Goal: Task Accomplishment & Management: Complete application form

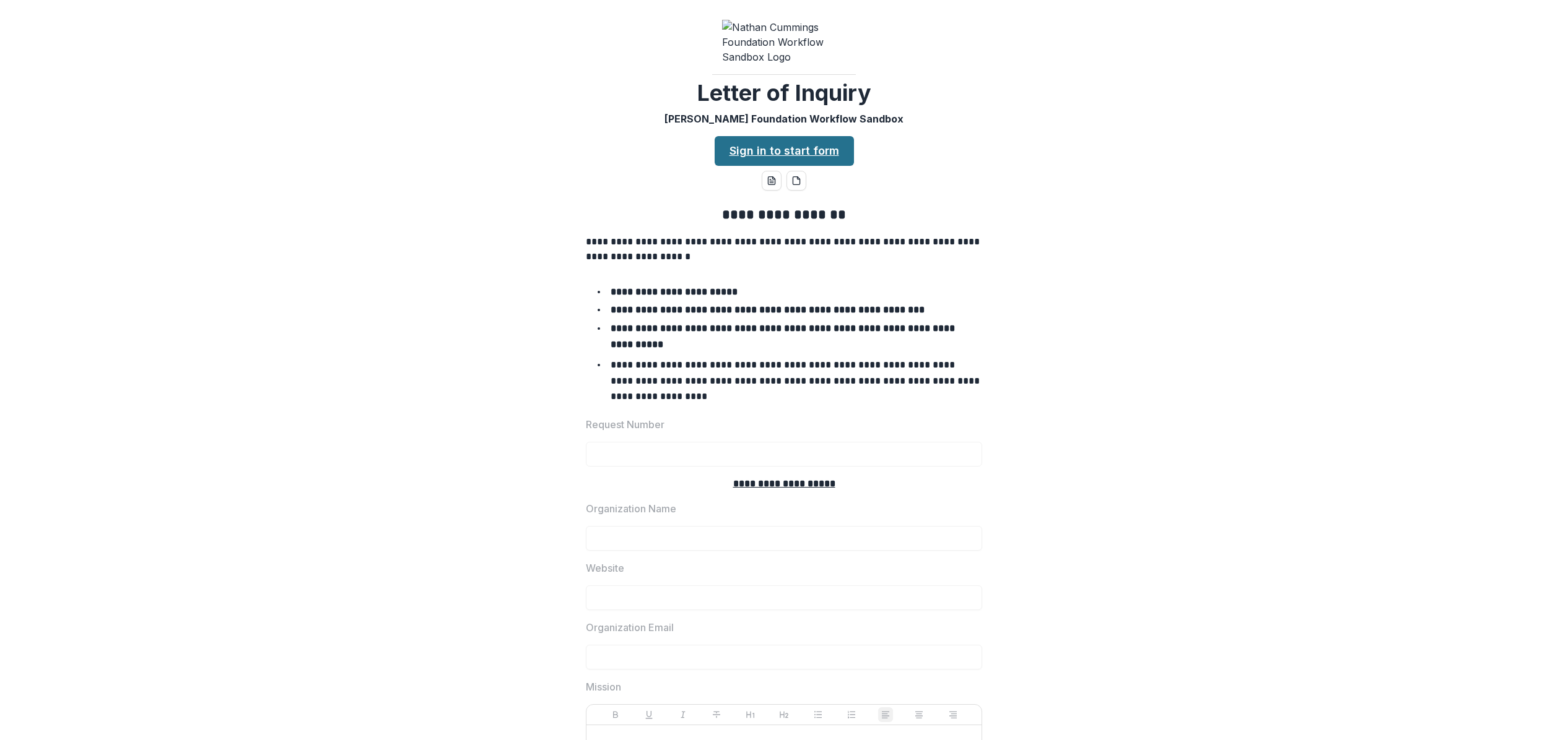
click at [743, 166] on link "Sign in to start form" at bounding box center [784, 151] width 139 height 30
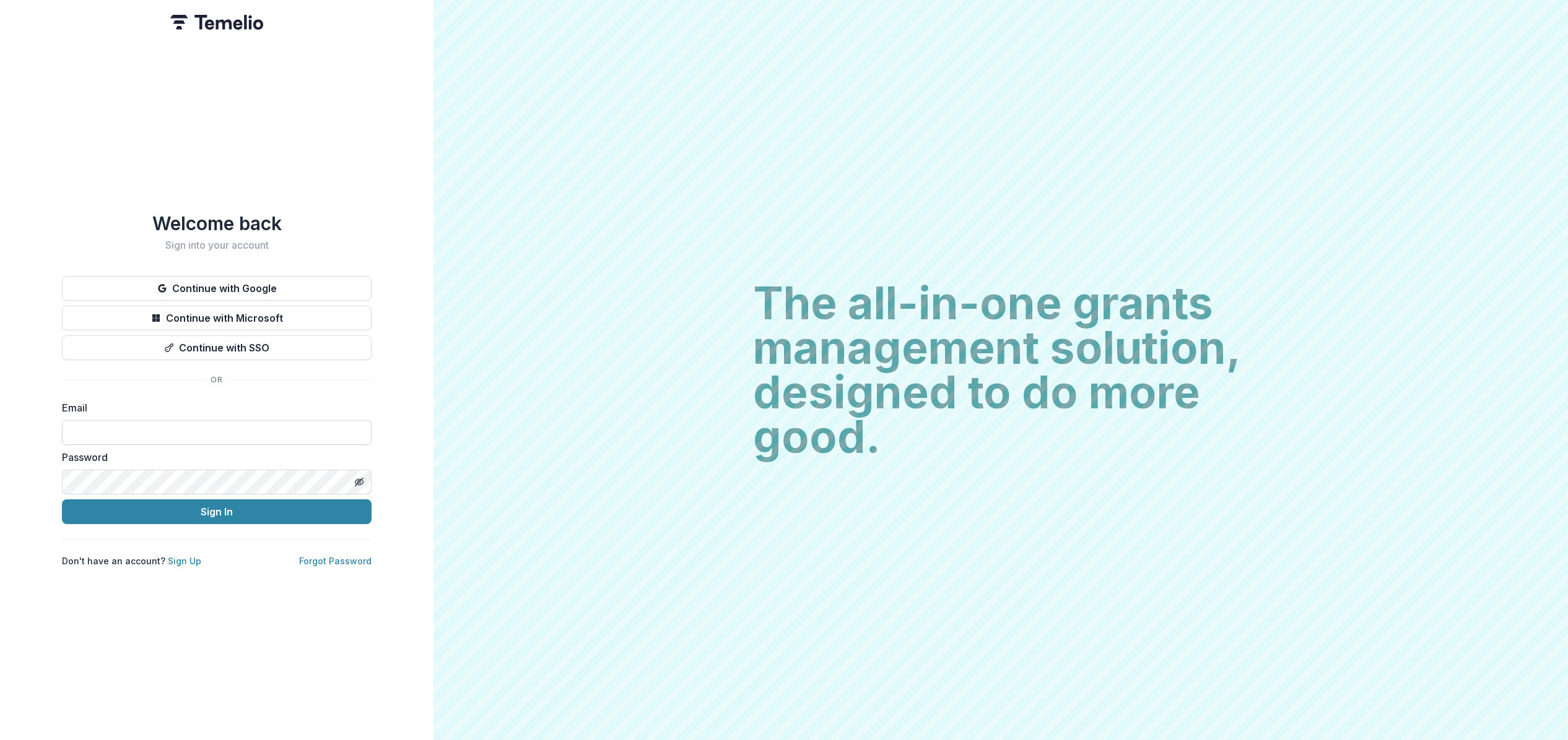
click at [218, 423] on input at bounding box center [217, 433] width 310 height 24
type input "**********"
click at [202, 507] on button "Sign In" at bounding box center [217, 512] width 310 height 24
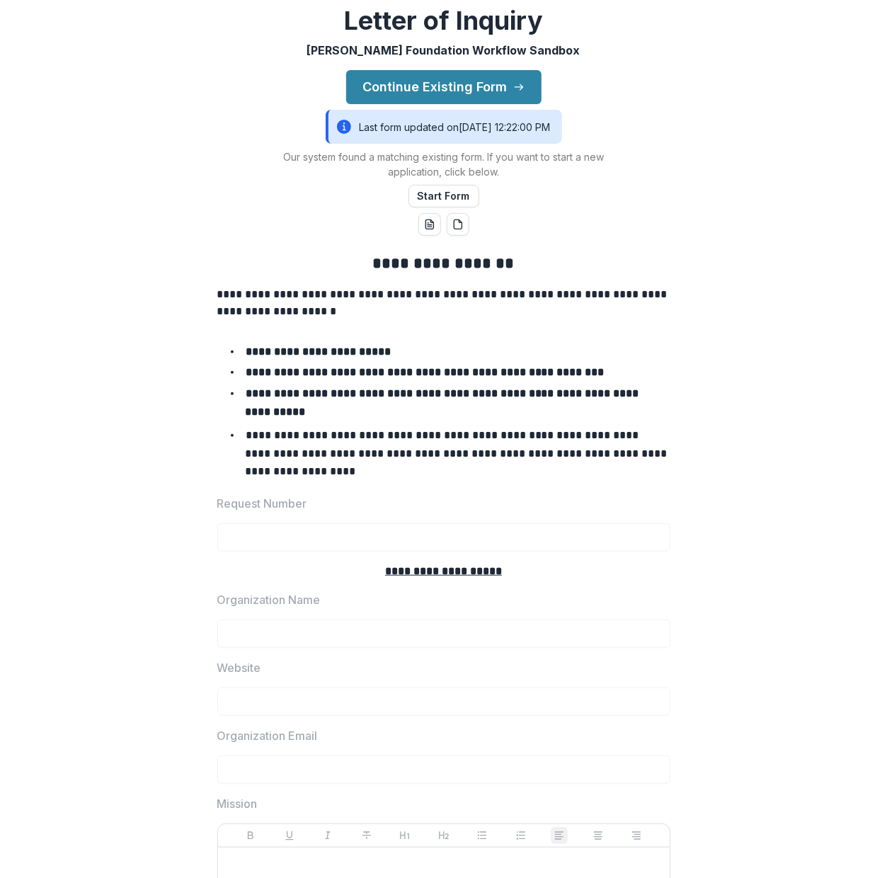
scroll to position [94, 0]
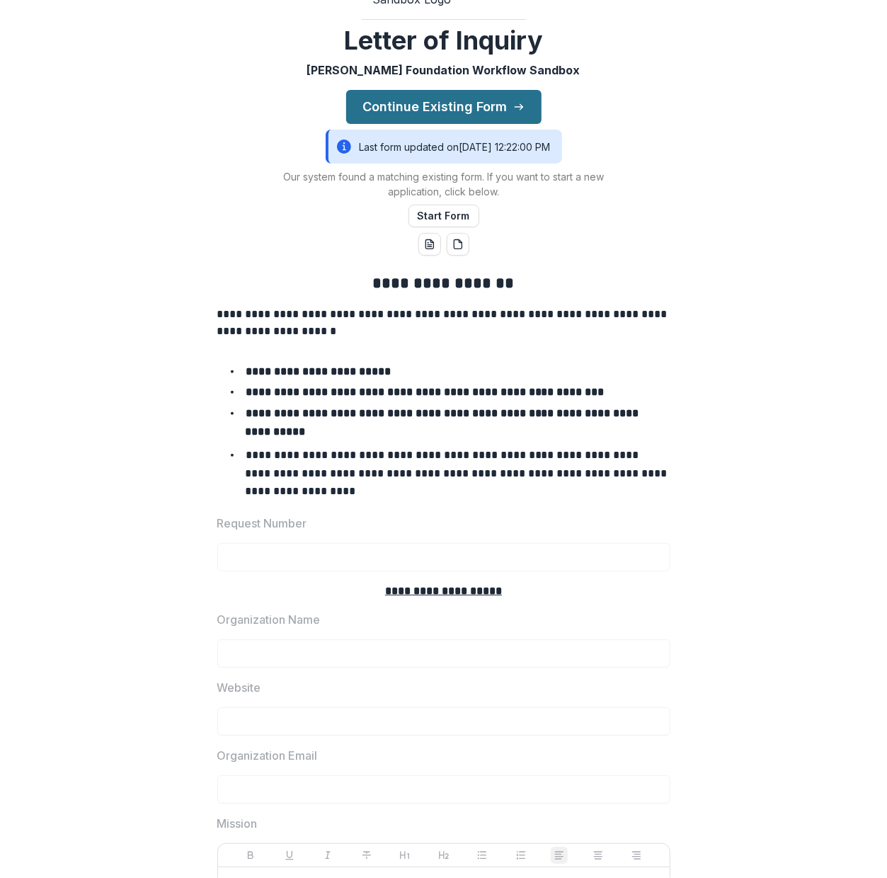
click at [484, 122] on button "Continue Existing Form" at bounding box center [443, 107] width 195 height 34
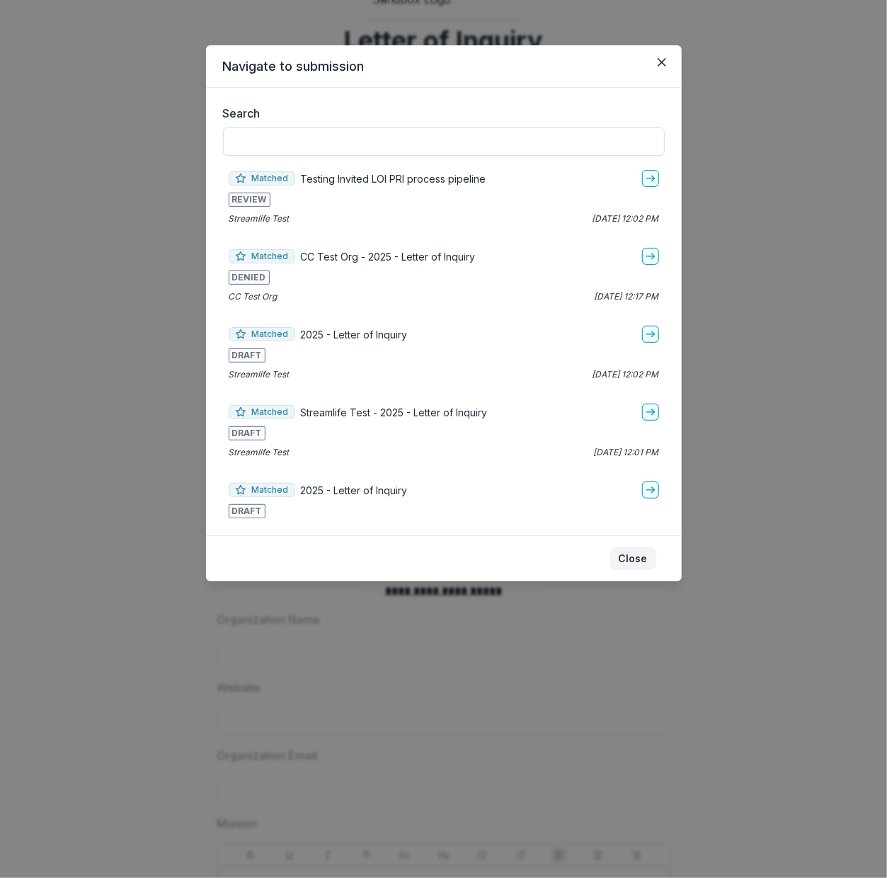
click at [632, 563] on button "Close" at bounding box center [633, 558] width 46 height 23
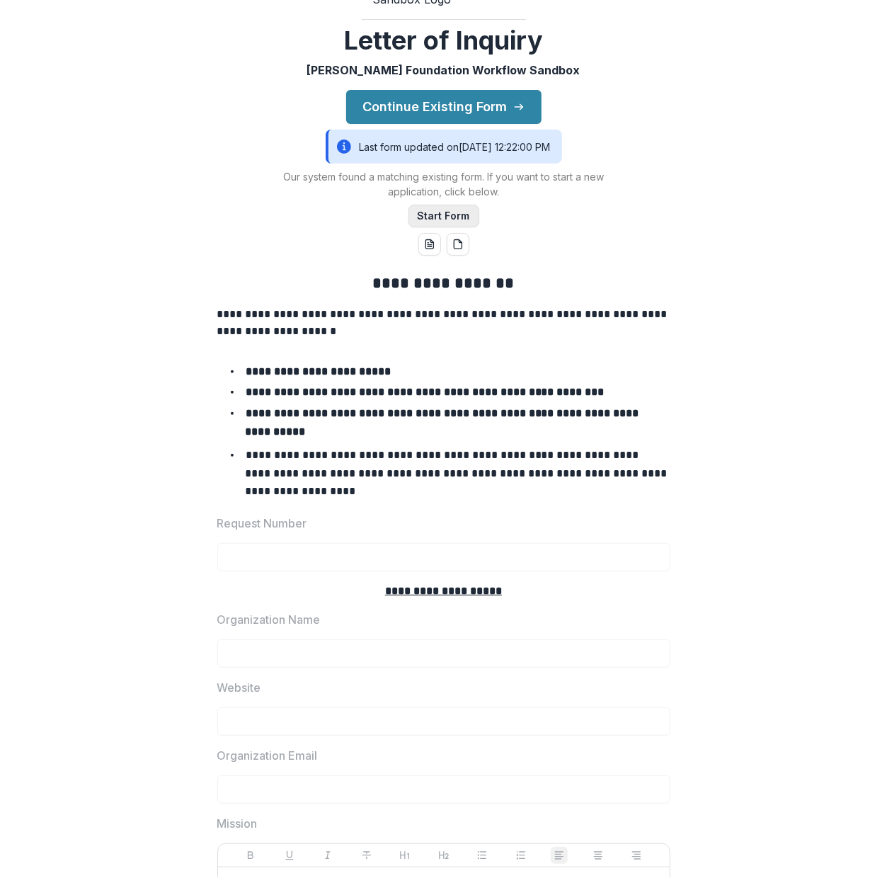
click at [429, 227] on button "Start Form" at bounding box center [443, 216] width 71 height 23
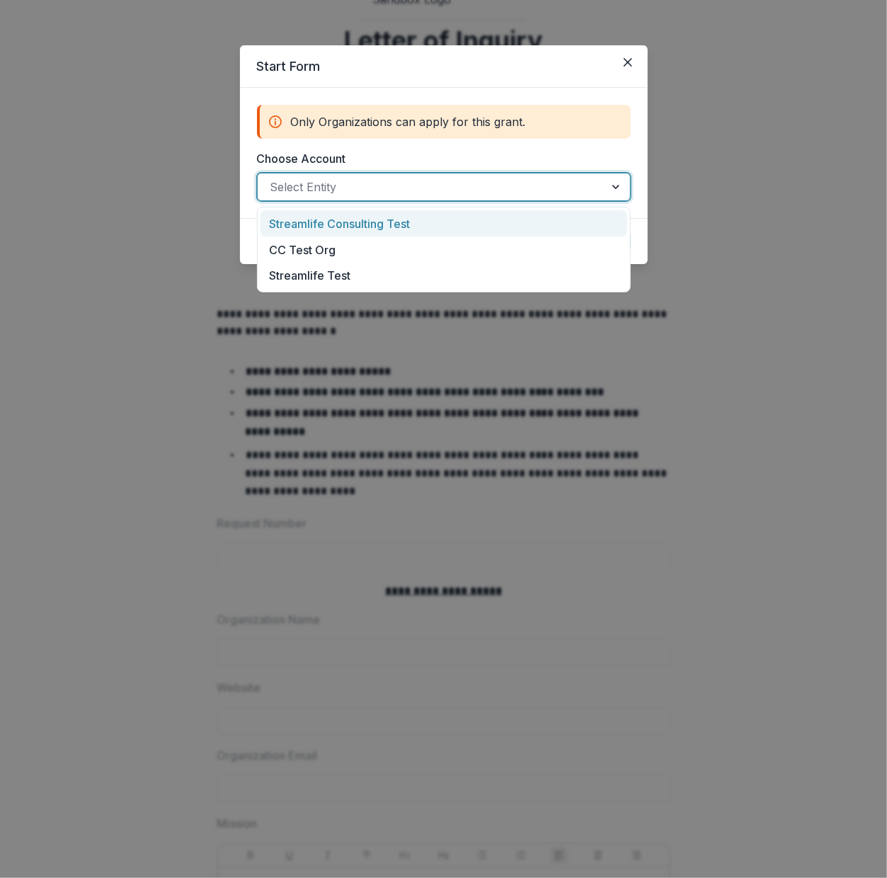
click at [388, 197] on div "Select Entity" at bounding box center [431, 187] width 347 height 23
click at [391, 221] on div "Streamlife Consulting Test" at bounding box center [443, 223] width 367 height 26
click at [395, 201] on div "Streamlife Consulting Test" at bounding box center [444, 187] width 374 height 28
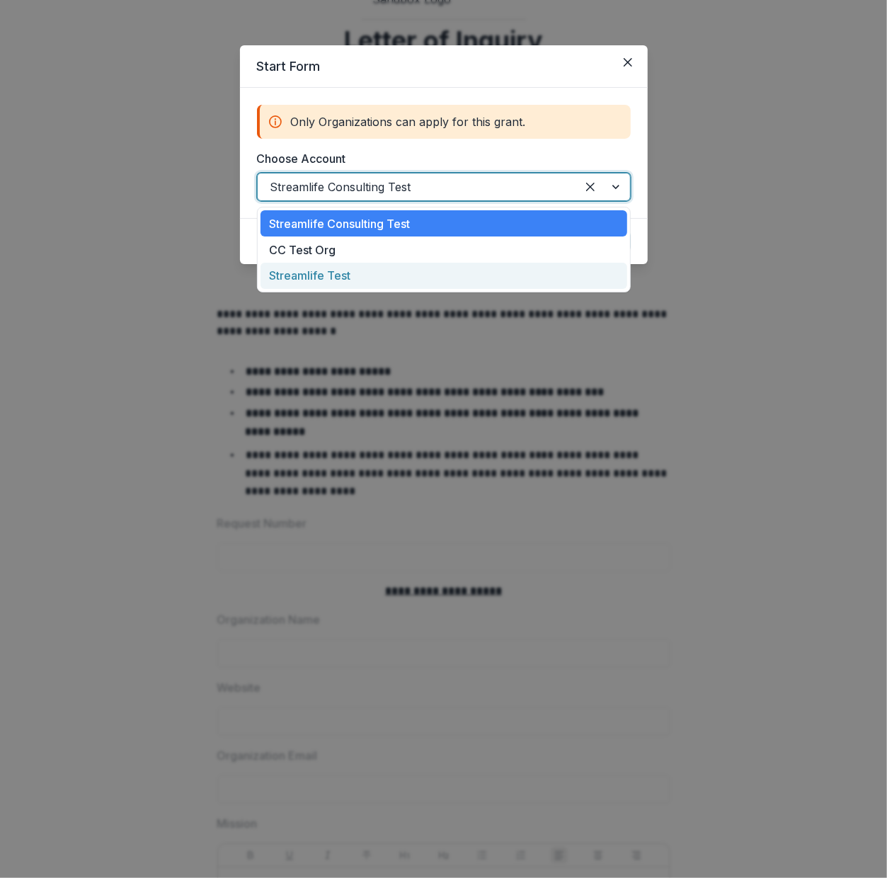
click at [384, 267] on div "Streamlife Test" at bounding box center [443, 276] width 367 height 26
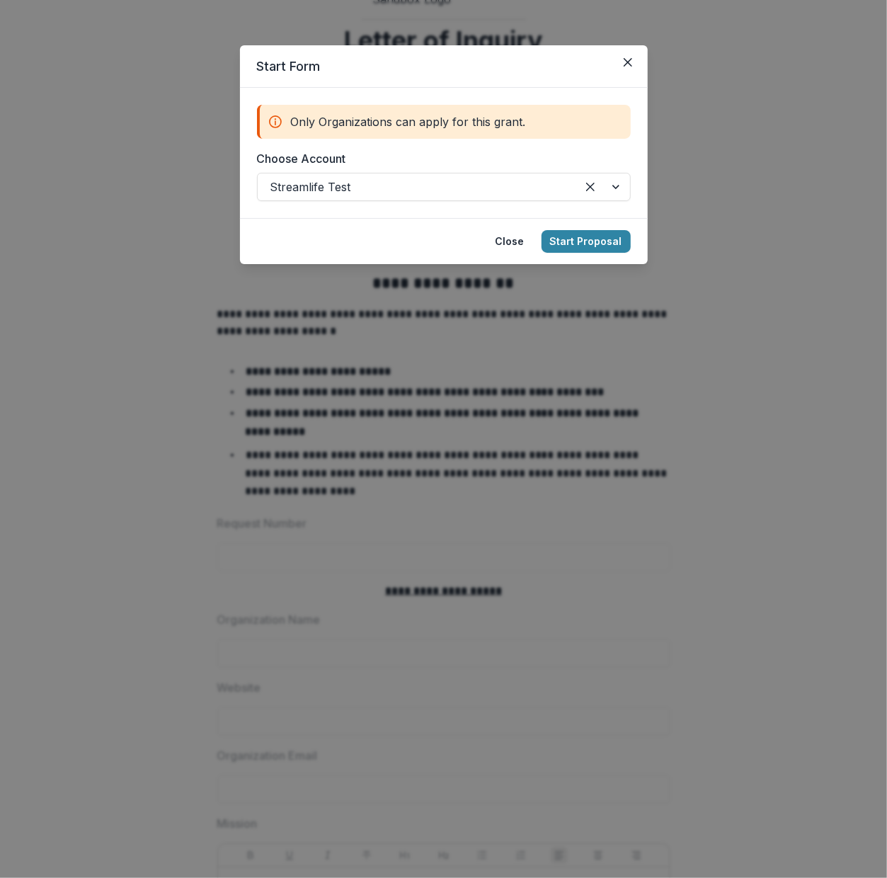
click at [577, 255] on footer "Close Start Proposal" at bounding box center [444, 241] width 408 height 46
click at [577, 242] on button "Start Proposal" at bounding box center [585, 241] width 89 height 23
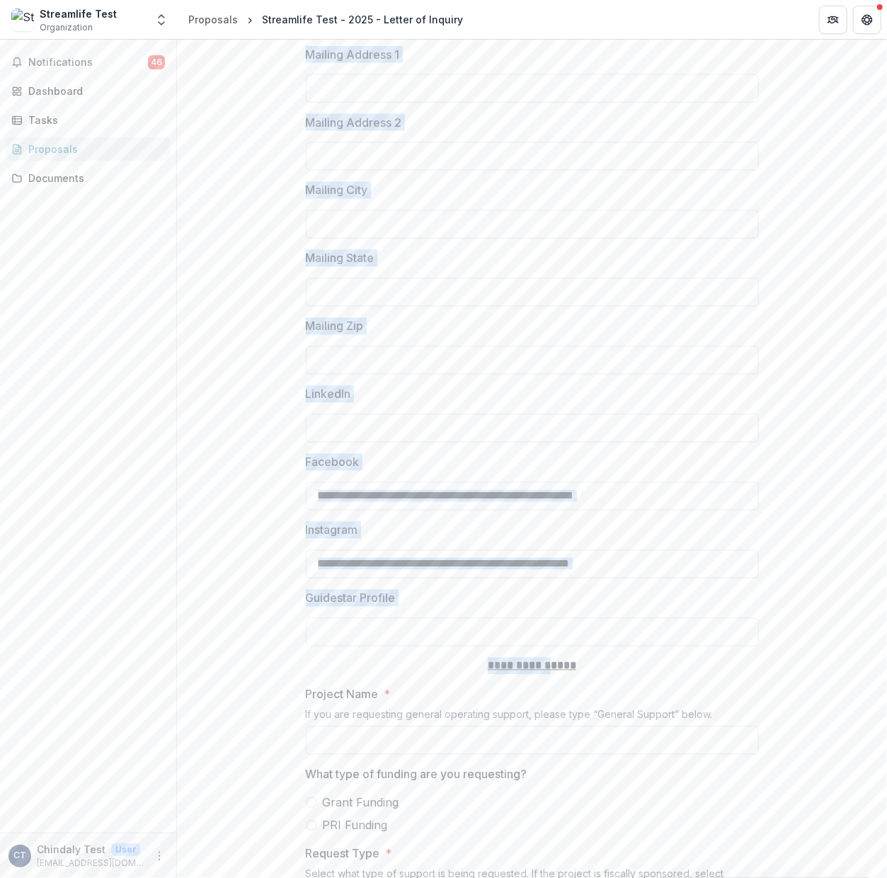
scroll to position [1187, 0]
drag, startPoint x: 450, startPoint y: 226, endPoint x: 776, endPoint y: 643, distance: 528.3
copy div "**********"
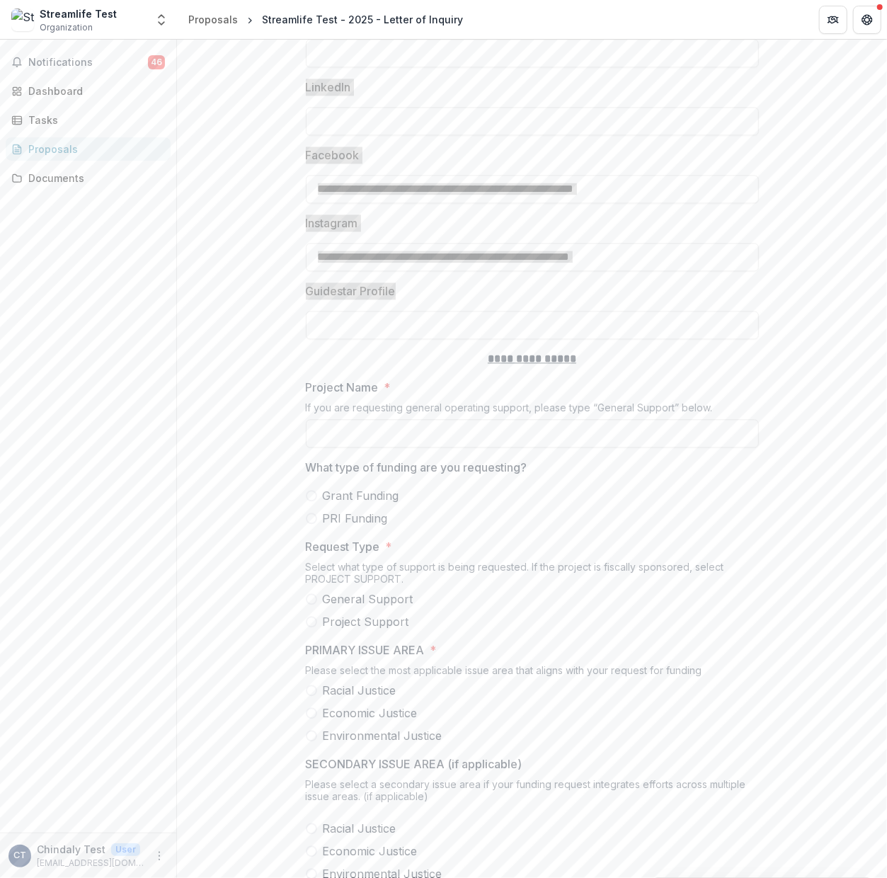
scroll to position [1564, 0]
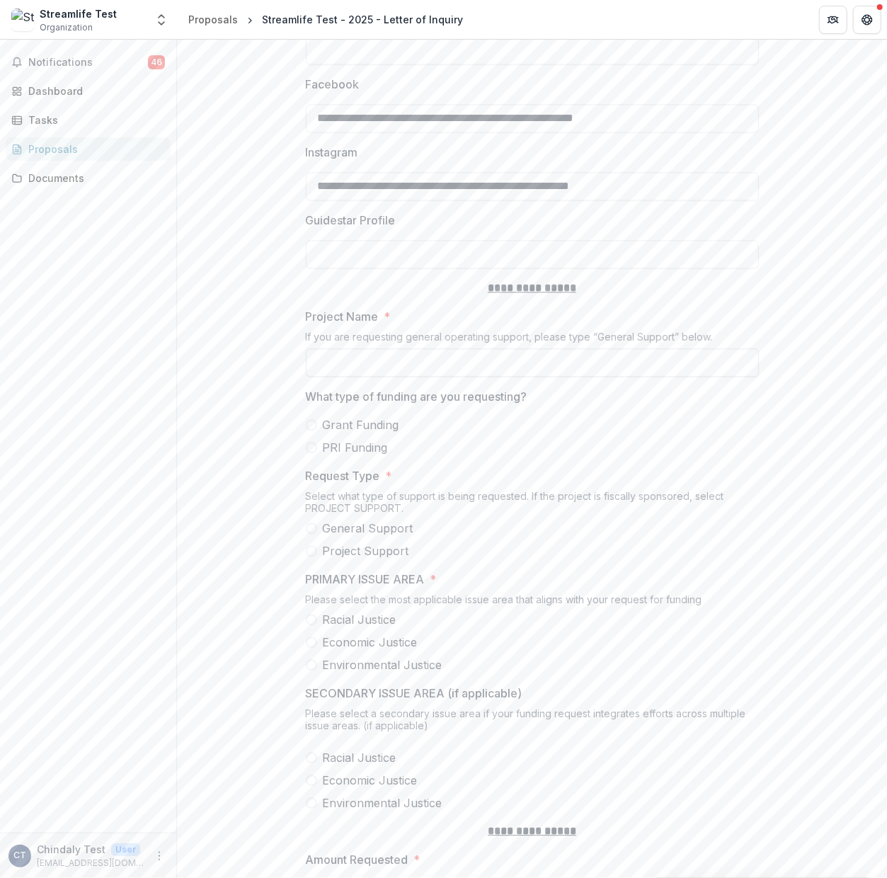
click at [481, 374] on input "Project Name *" at bounding box center [532, 362] width 453 height 28
type input "**********"
click at [313, 430] on span at bounding box center [311, 424] width 11 height 11
click at [317, 559] on label "Project Support" at bounding box center [532, 550] width 453 height 17
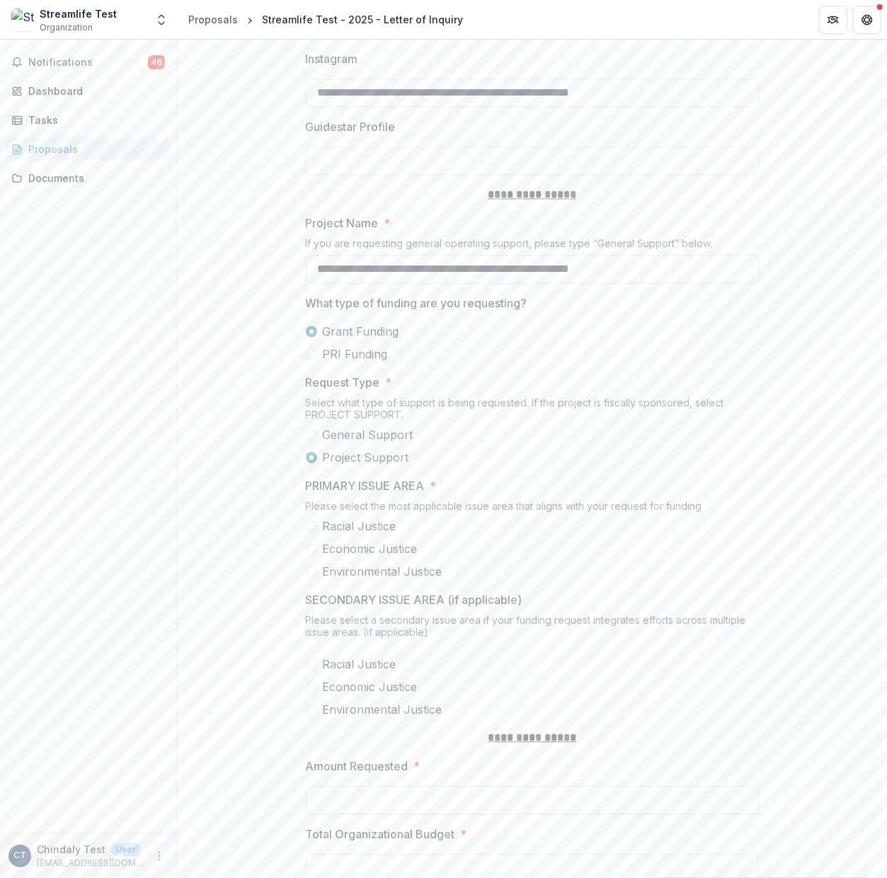
scroll to position [1659, 0]
click at [313, 530] on span at bounding box center [311, 524] width 11 height 11
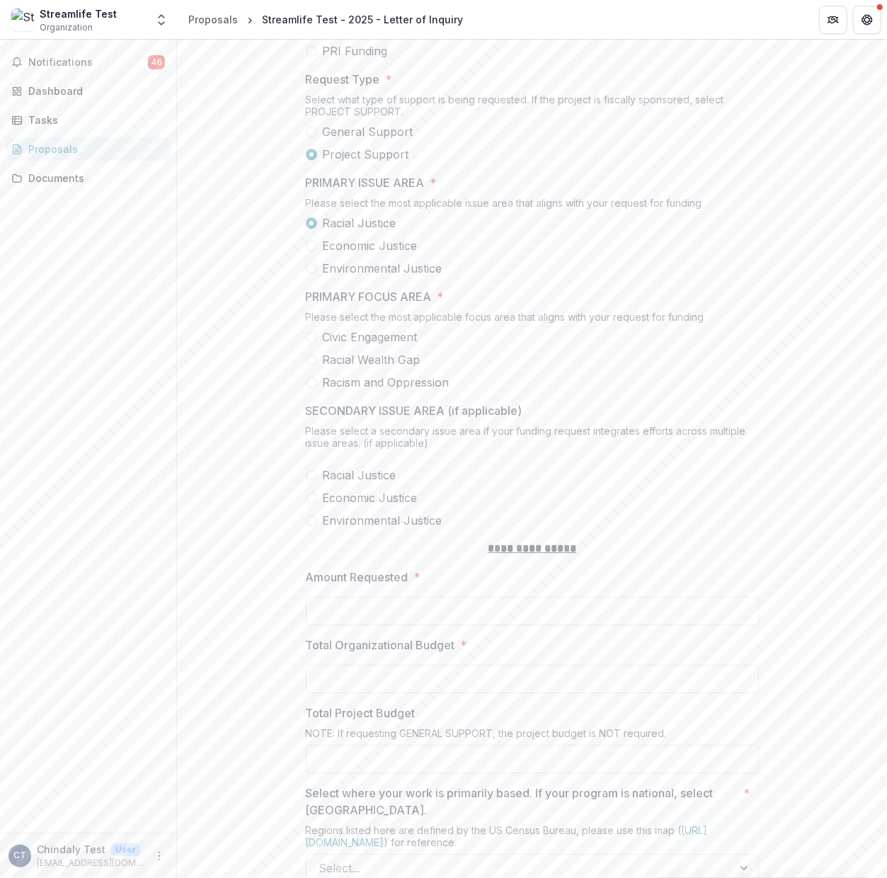
scroll to position [1962, 0]
click at [306, 341] on span at bounding box center [311, 335] width 11 height 11
click at [307, 501] on span at bounding box center [311, 495] width 11 height 11
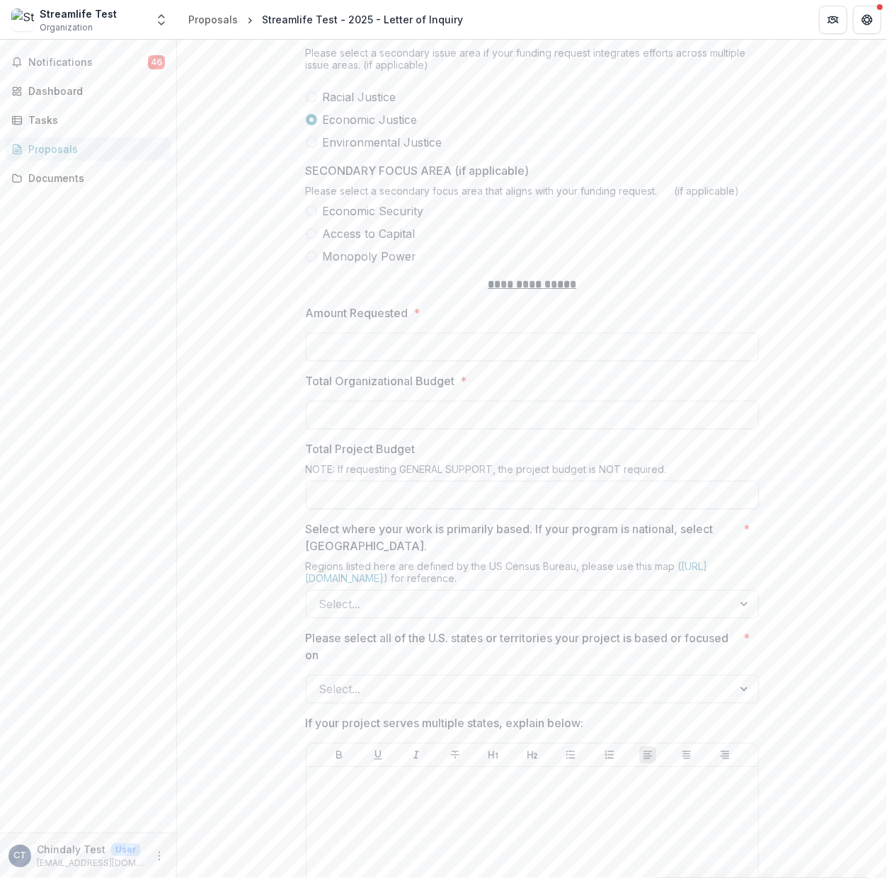
scroll to position [2340, 0]
click at [314, 238] on span at bounding box center [311, 231] width 11 height 11
click at [415, 357] on input "Amount Requested *" at bounding box center [532, 343] width 453 height 28
type input "******"
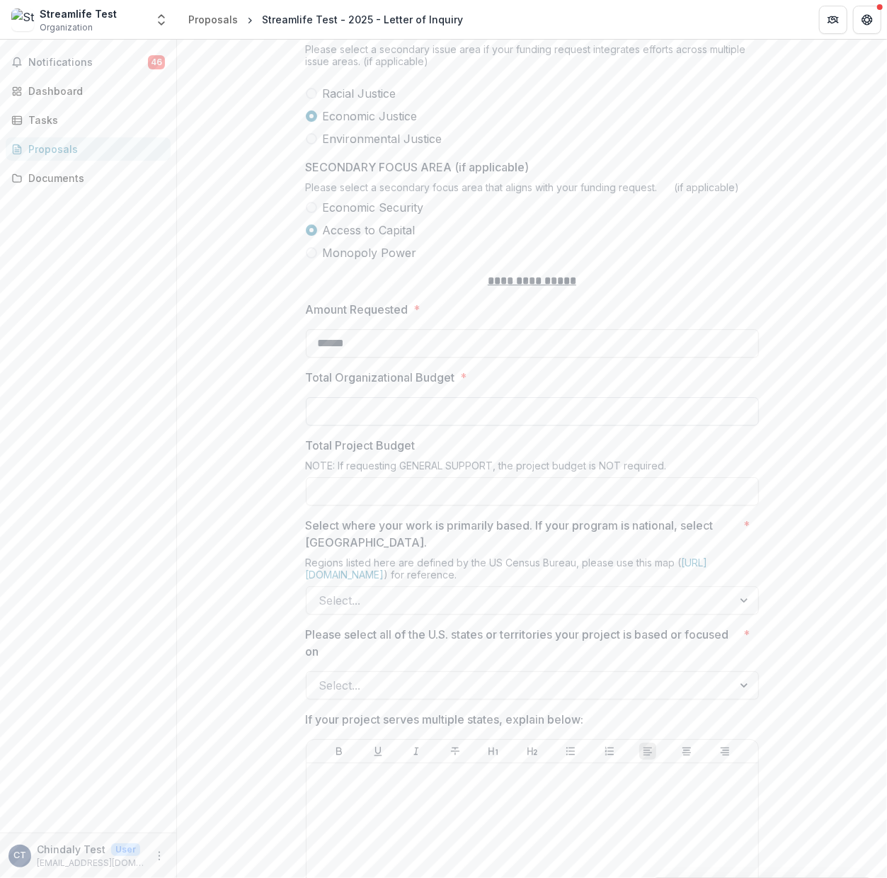
click at [384, 425] on input "Total Organizational Budget *" at bounding box center [532, 411] width 453 height 28
type input "**********"
type input "********"
click at [451, 580] on link "[URL][DOMAIN_NAME]" at bounding box center [507, 568] width 402 height 24
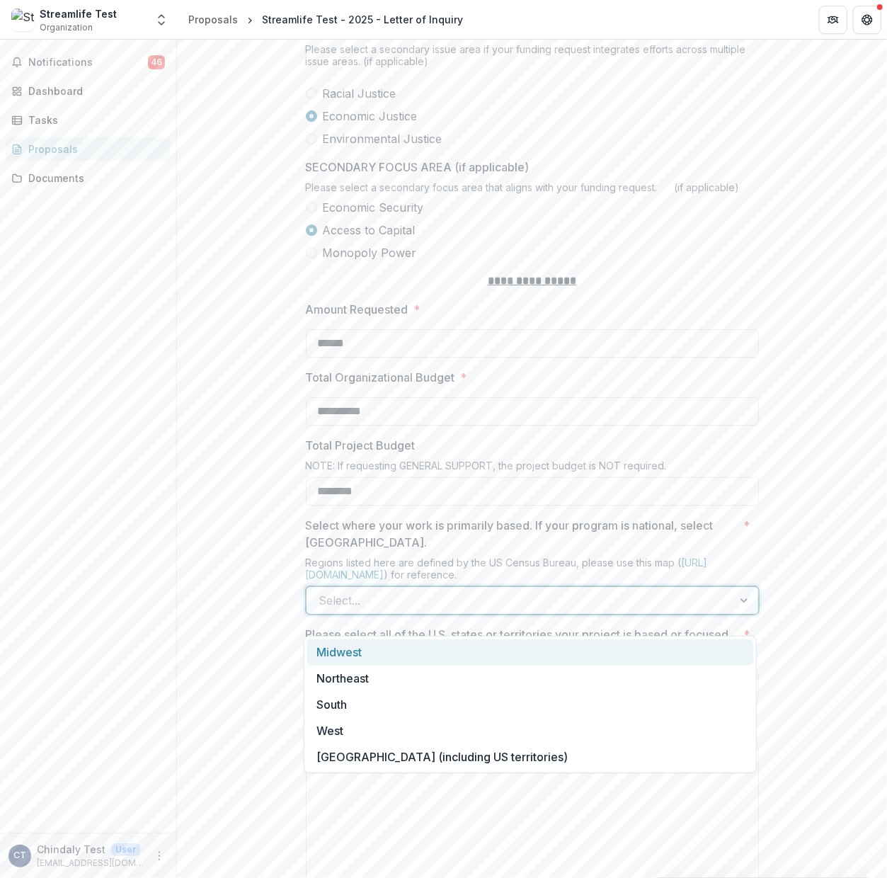
click at [589, 610] on div at bounding box center [519, 600] width 401 height 20
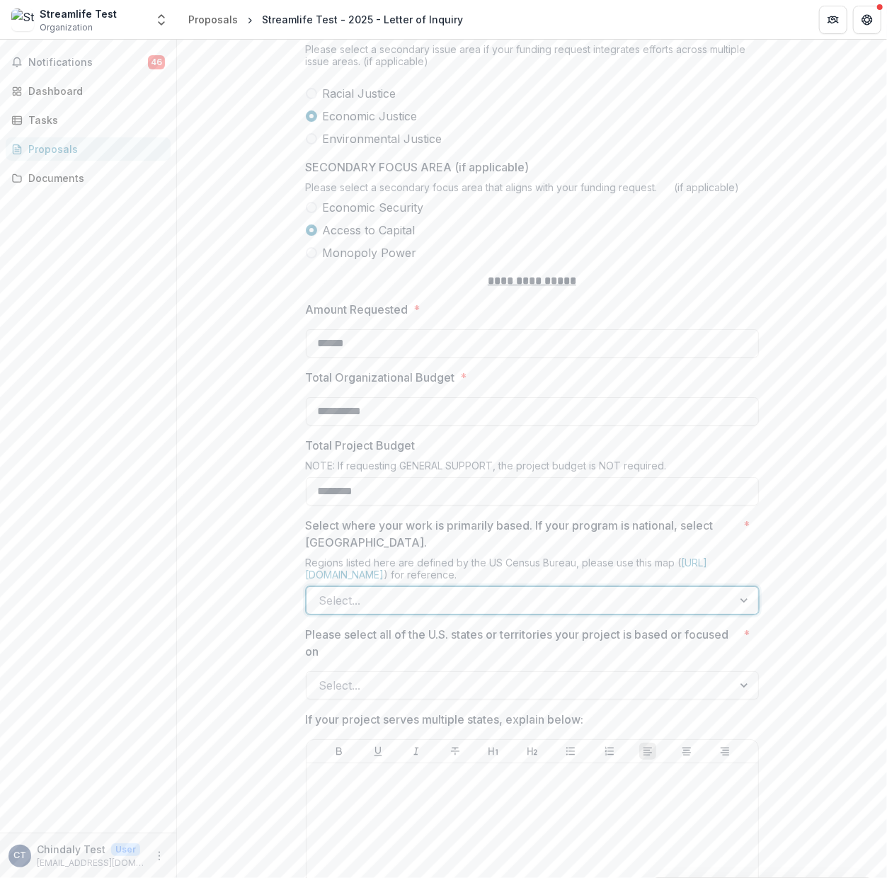
click at [419, 609] on div at bounding box center [519, 600] width 401 height 20
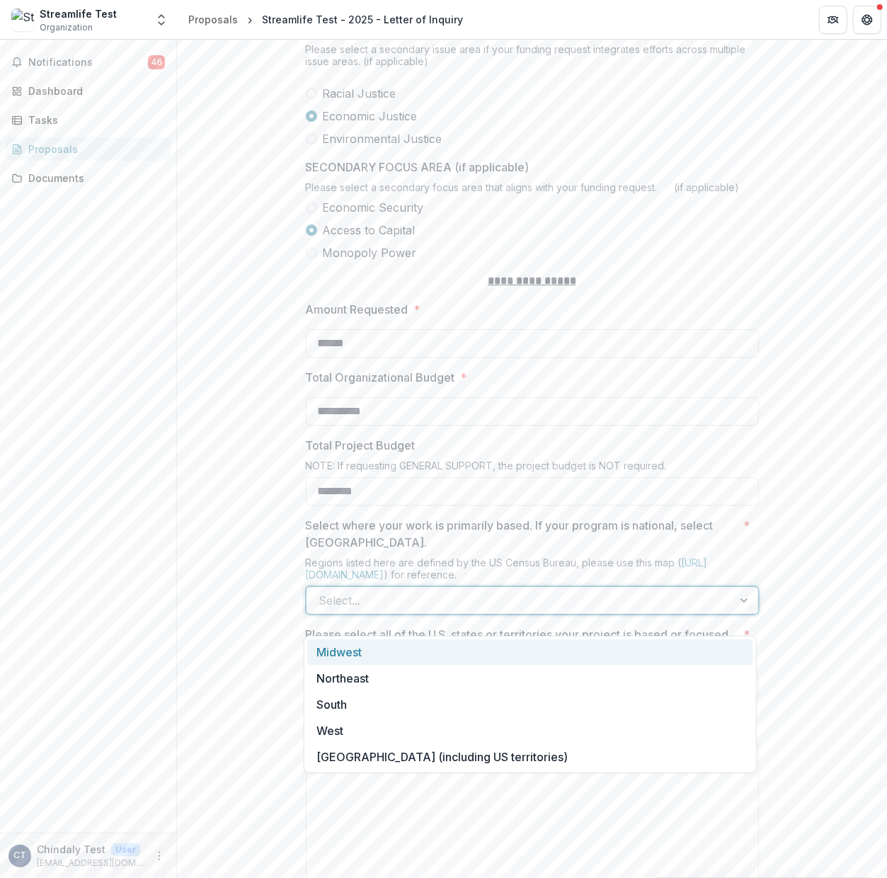
click at [413, 655] on div "Midwest" at bounding box center [530, 652] width 446 height 26
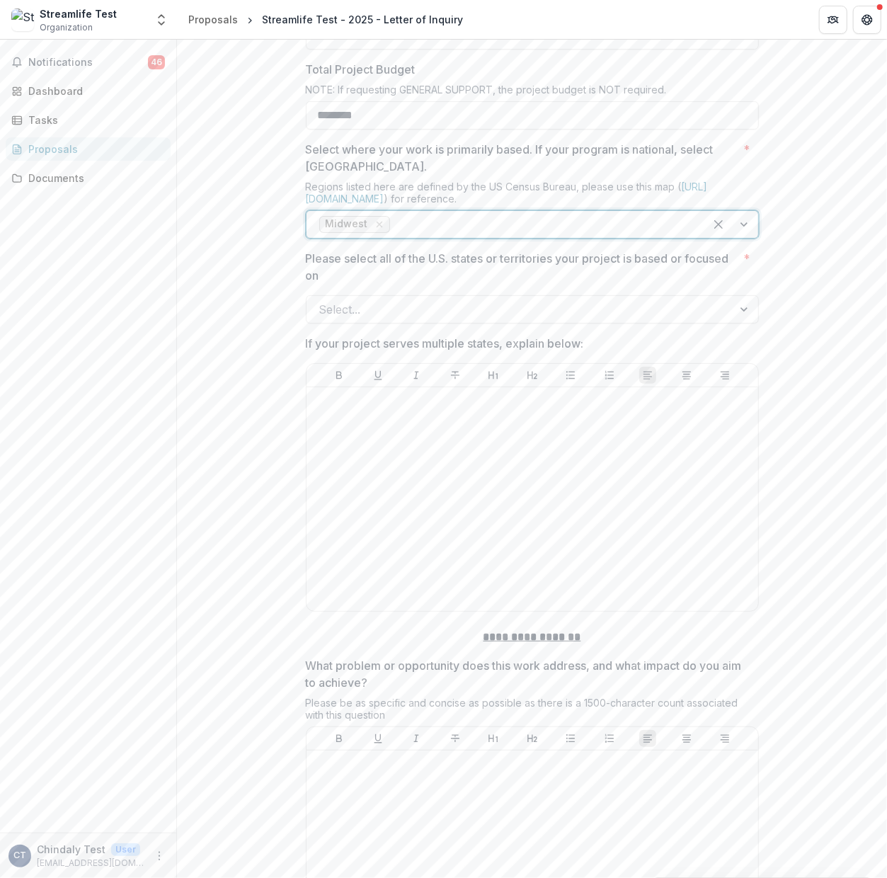
scroll to position [2718, 0]
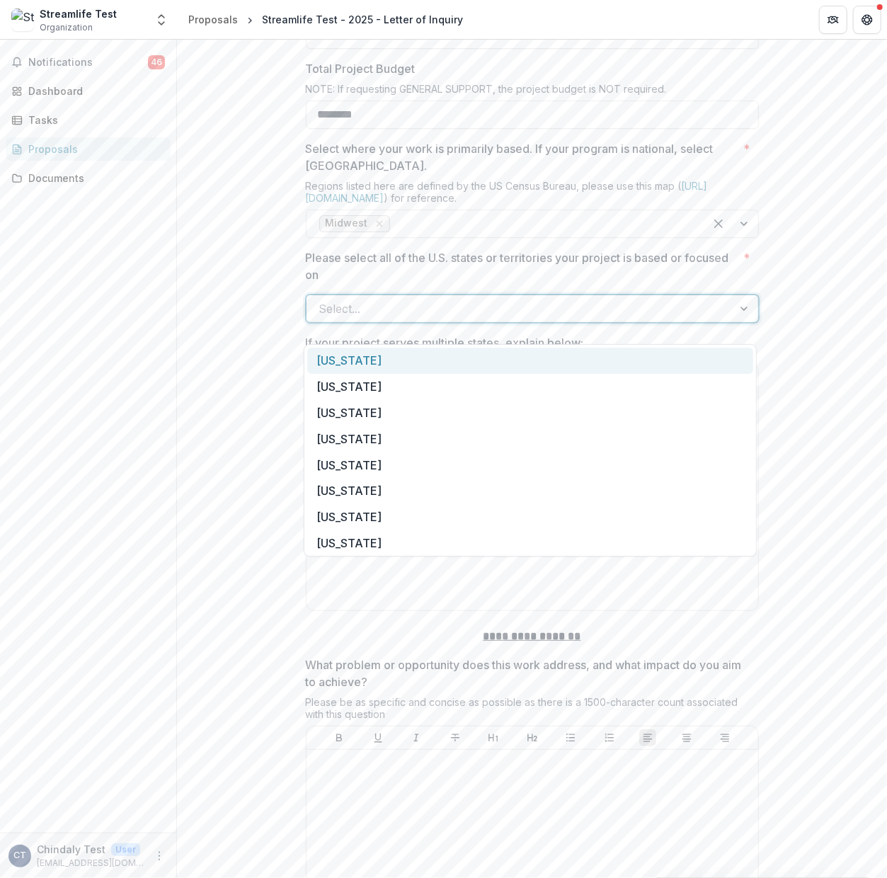
click at [439, 323] on div "Select..." at bounding box center [532, 308] width 453 height 28
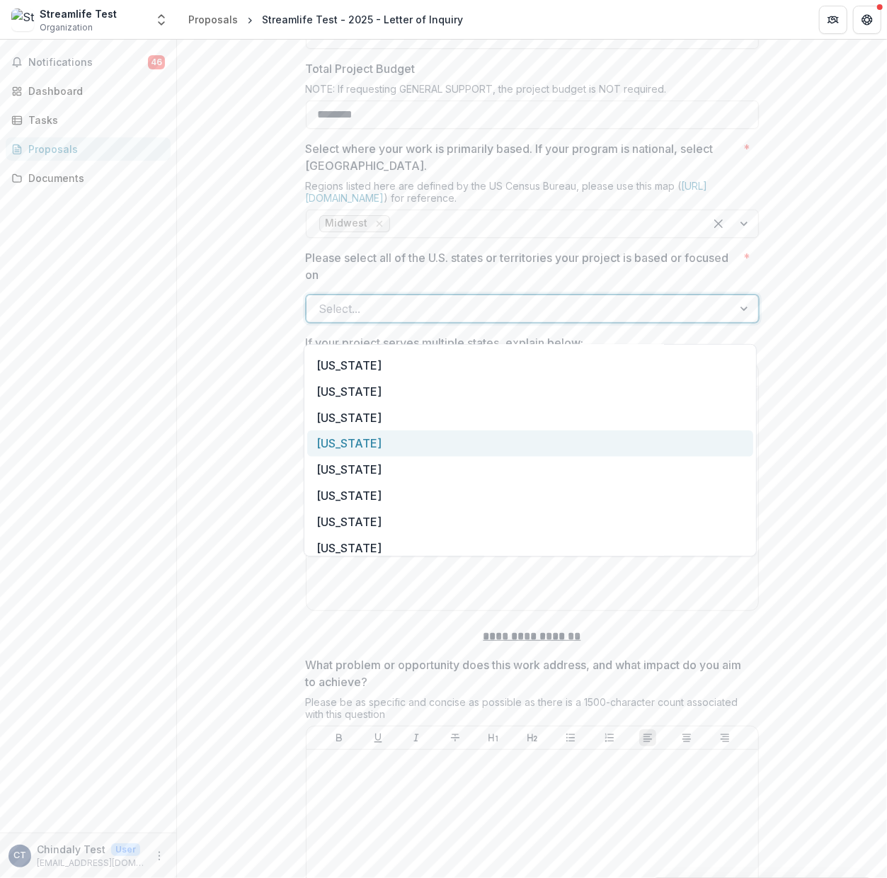
scroll to position [283, 0]
click at [442, 431] on div "[US_STATE]" at bounding box center [530, 442] width 446 height 26
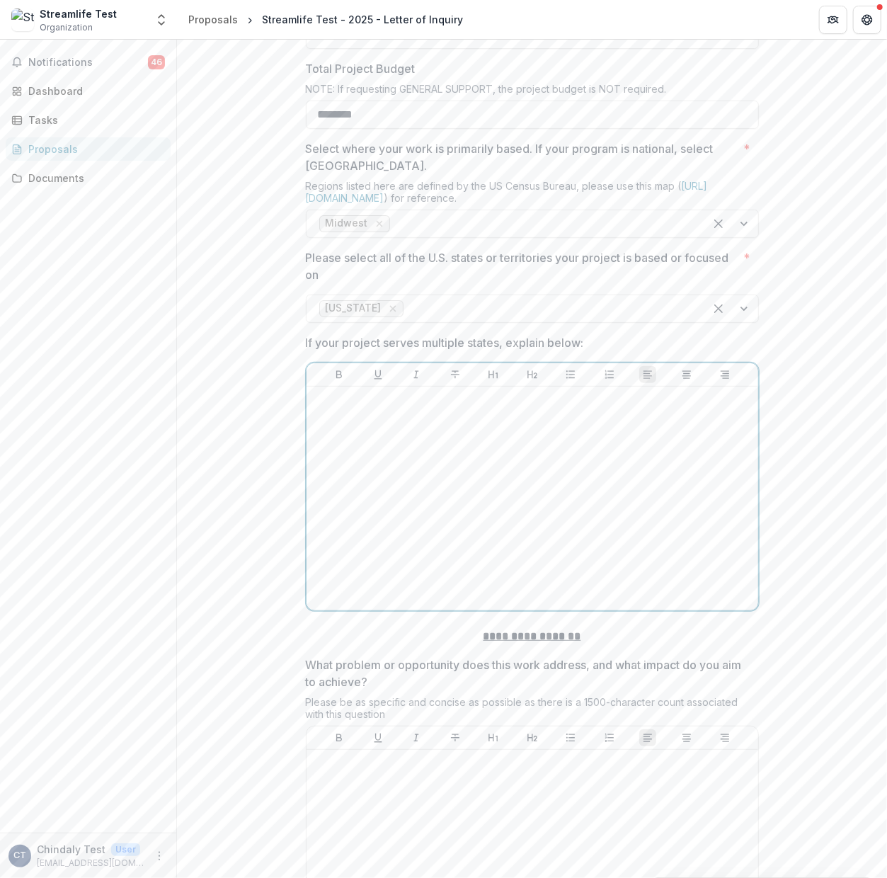
click at [442, 431] on div at bounding box center [532, 498] width 440 height 212
click at [431, 318] on div at bounding box center [548, 309] width 285 height 20
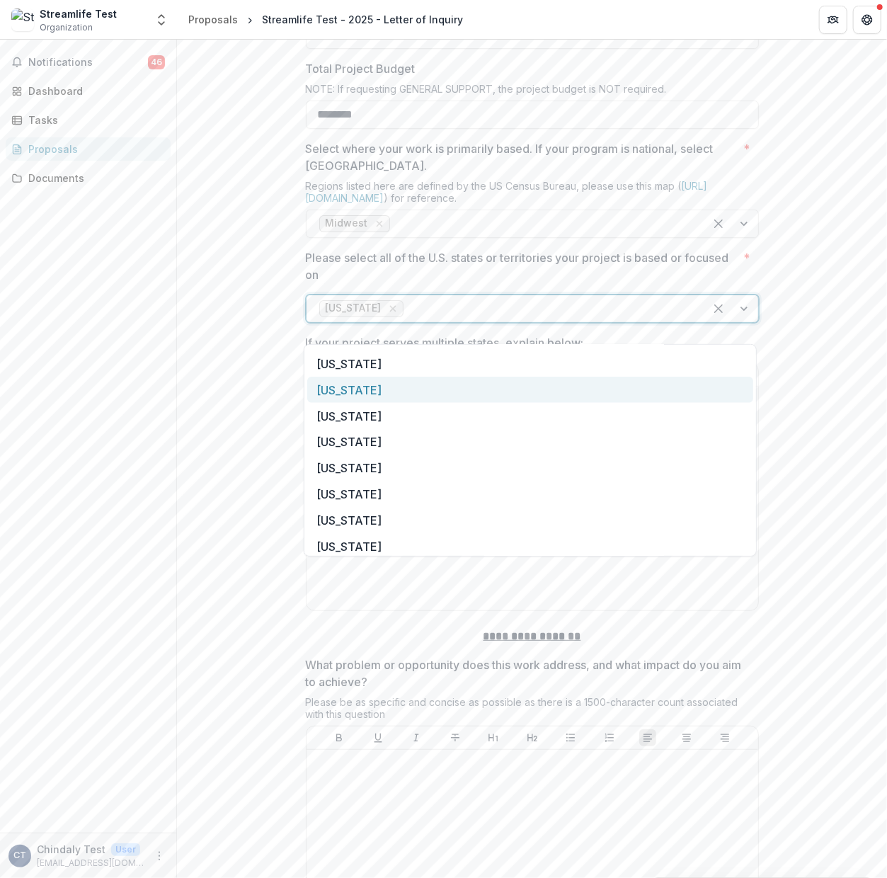
click at [448, 393] on div "[US_STATE]" at bounding box center [530, 389] width 446 height 26
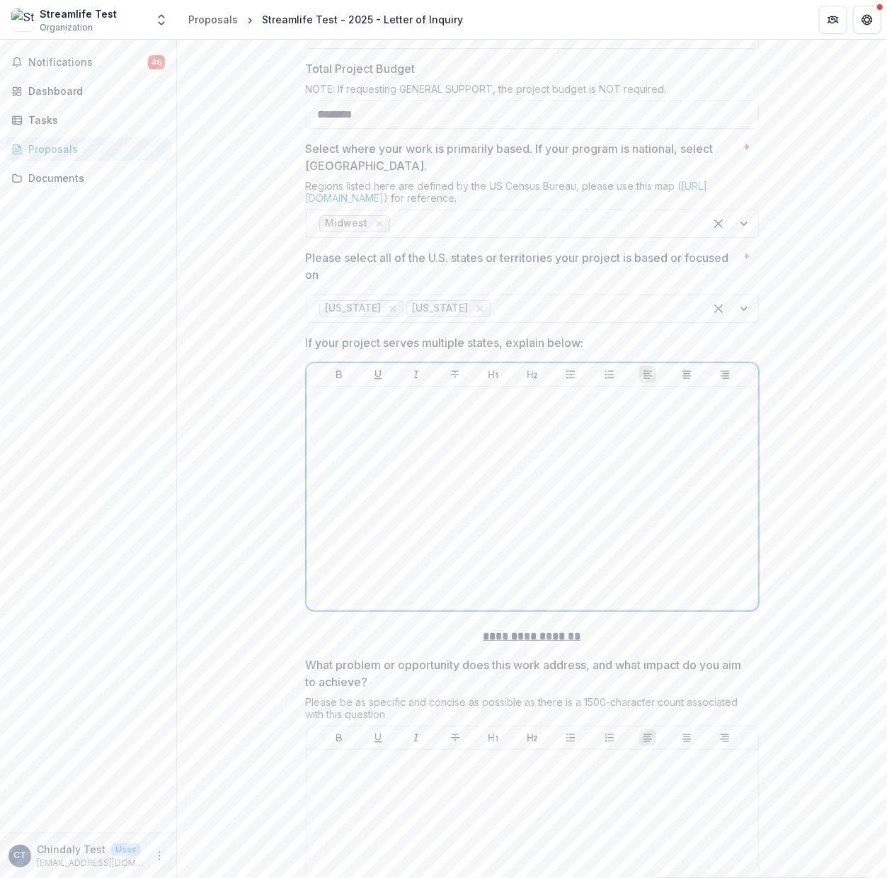
click at [449, 380] on icon "Strike" at bounding box center [454, 374] width 11 height 11
click at [493, 318] on div at bounding box center [592, 309] width 198 height 20
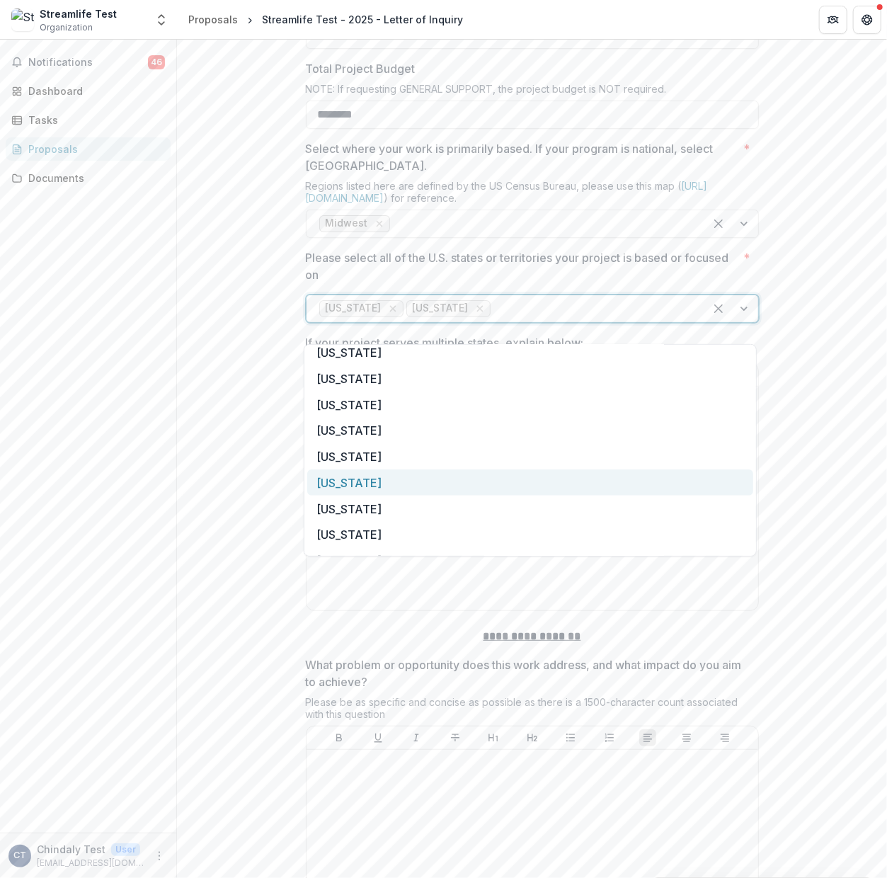
scroll to position [190, 0]
click at [476, 477] on div "[US_STATE]" at bounding box center [530, 483] width 446 height 26
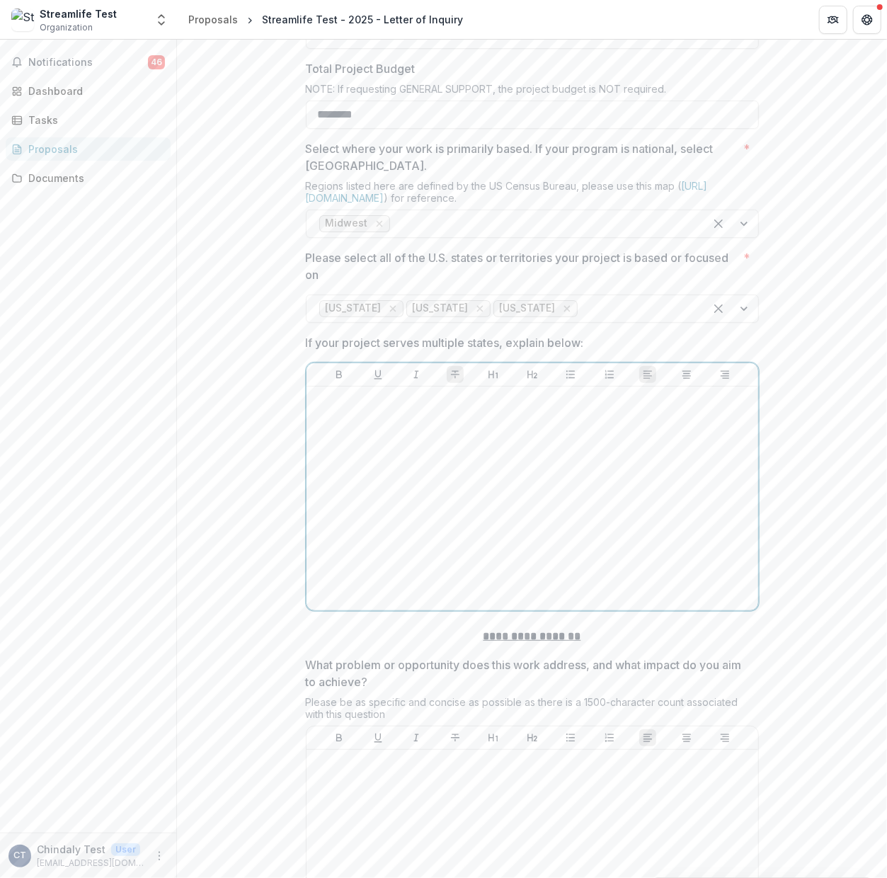
click at [476, 477] on div at bounding box center [532, 498] width 440 height 212
click at [451, 380] on icon "Strike" at bounding box center [454, 374] width 11 height 11
click at [434, 459] on div "****" at bounding box center [532, 498] width 440 height 212
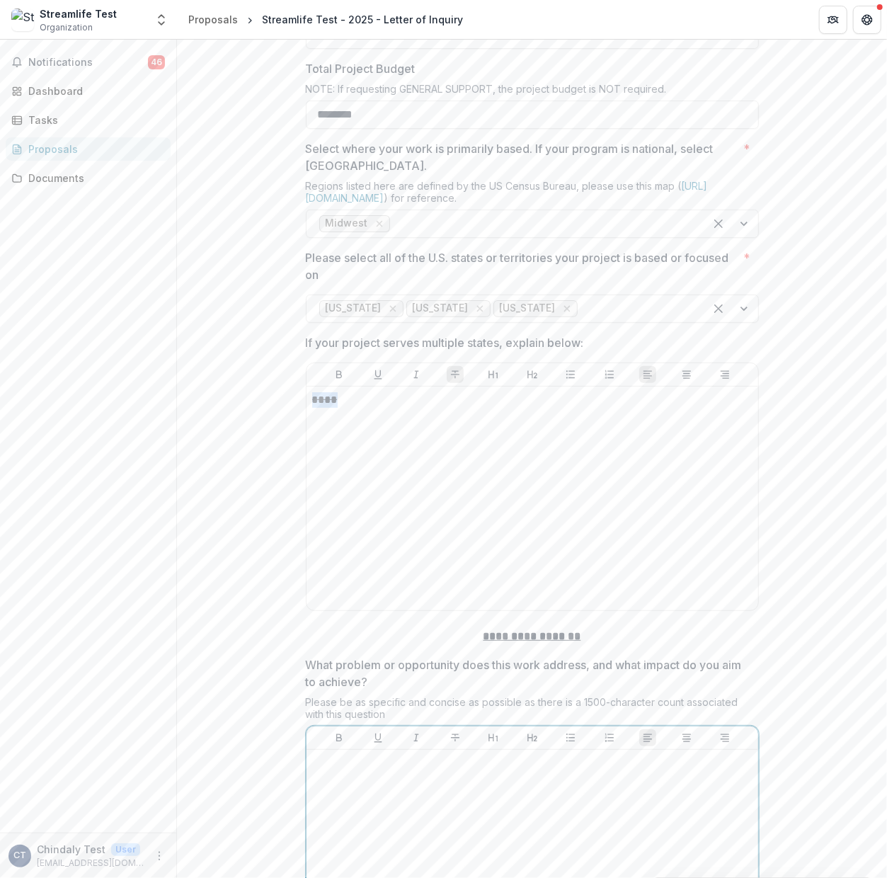
click at [382, 802] on div at bounding box center [532, 861] width 440 height 212
click at [320, 406] on div "****" at bounding box center [531, 498] width 451 height 224
click at [451, 380] on icon "Strike" at bounding box center [454, 374] width 11 height 11
click at [434, 505] on div "****" at bounding box center [532, 498] width 440 height 212
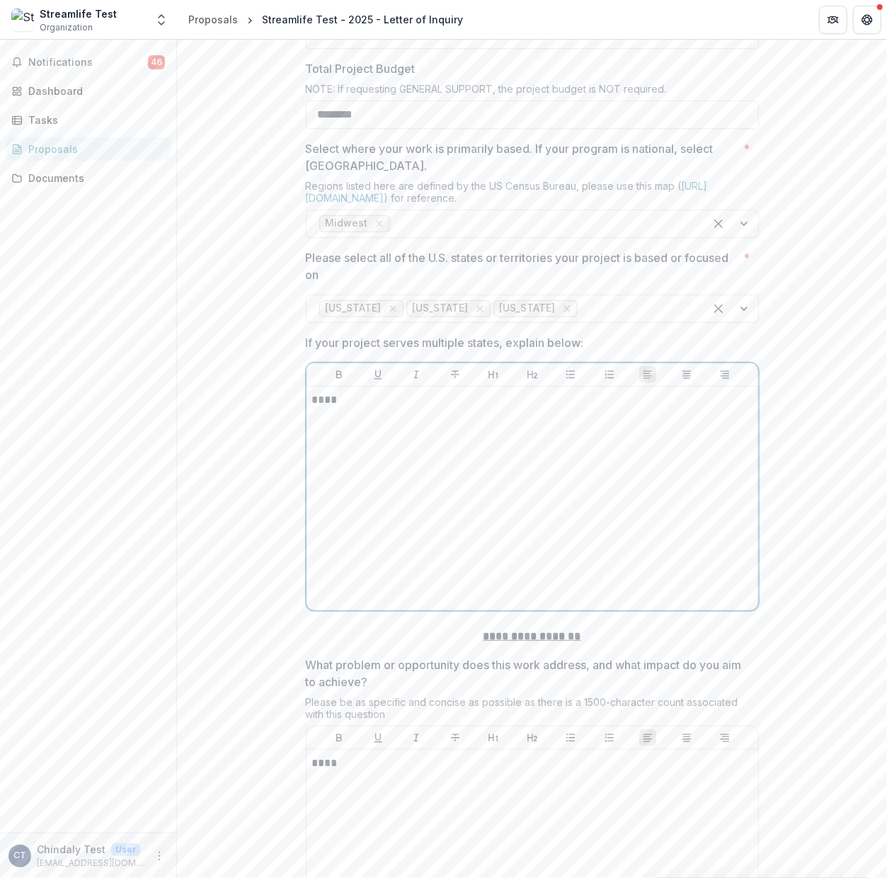
click at [415, 507] on div "****" at bounding box center [532, 498] width 440 height 212
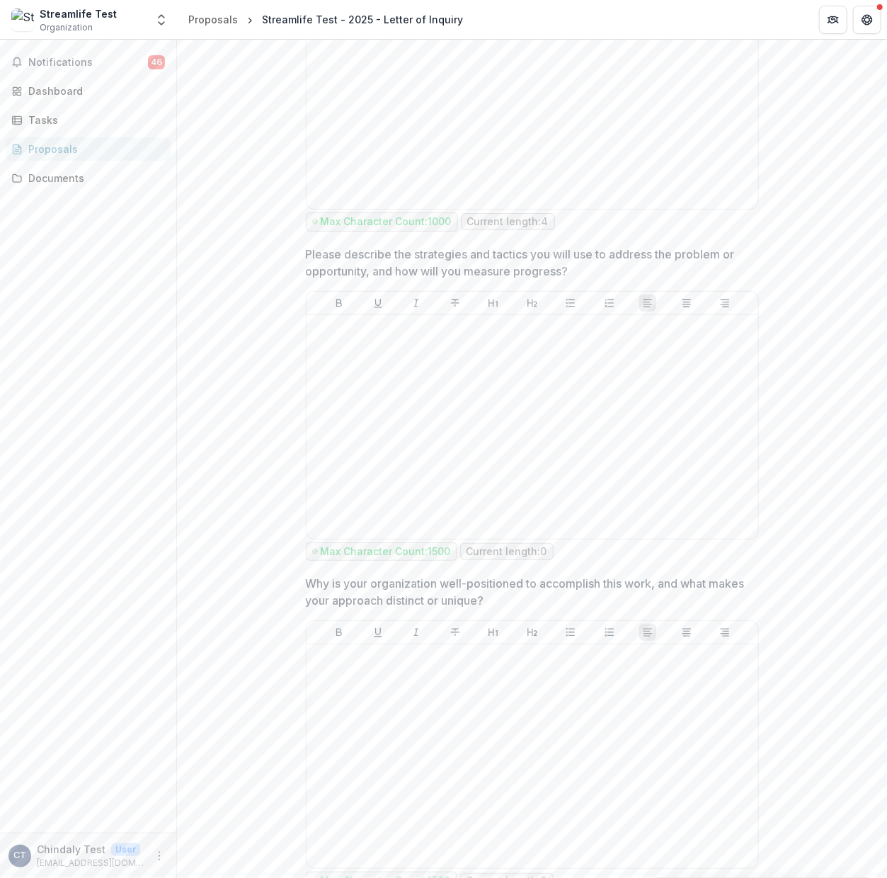
scroll to position [3954, 0]
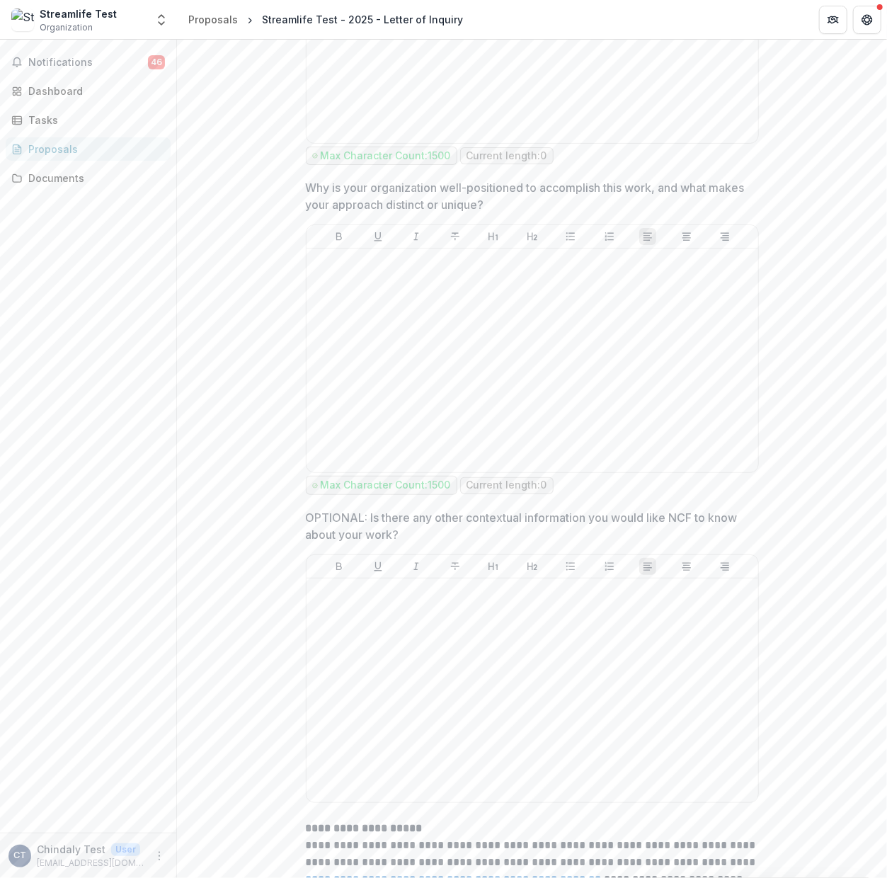
scroll to position [4006, 0]
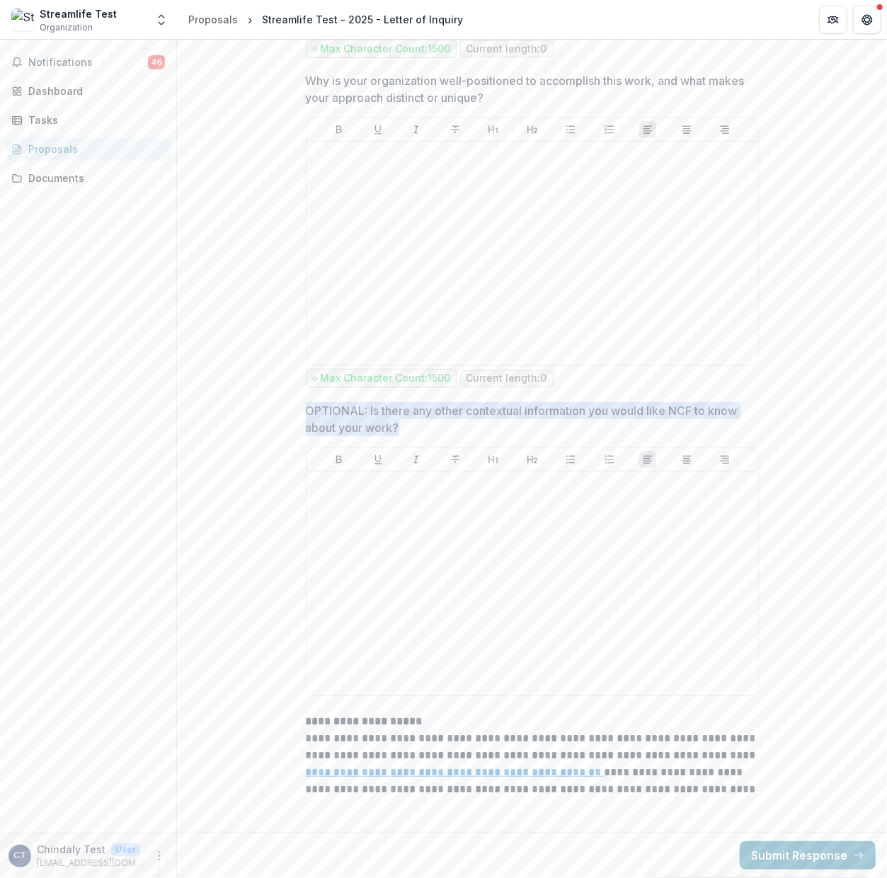
drag, startPoint x: 397, startPoint y: 429, endPoint x: 304, endPoint y: 416, distance: 93.6
click at [306, 416] on p "OPTIONAL: Is there any other contextual information you would like NCF to know …" at bounding box center [528, 419] width 444 height 34
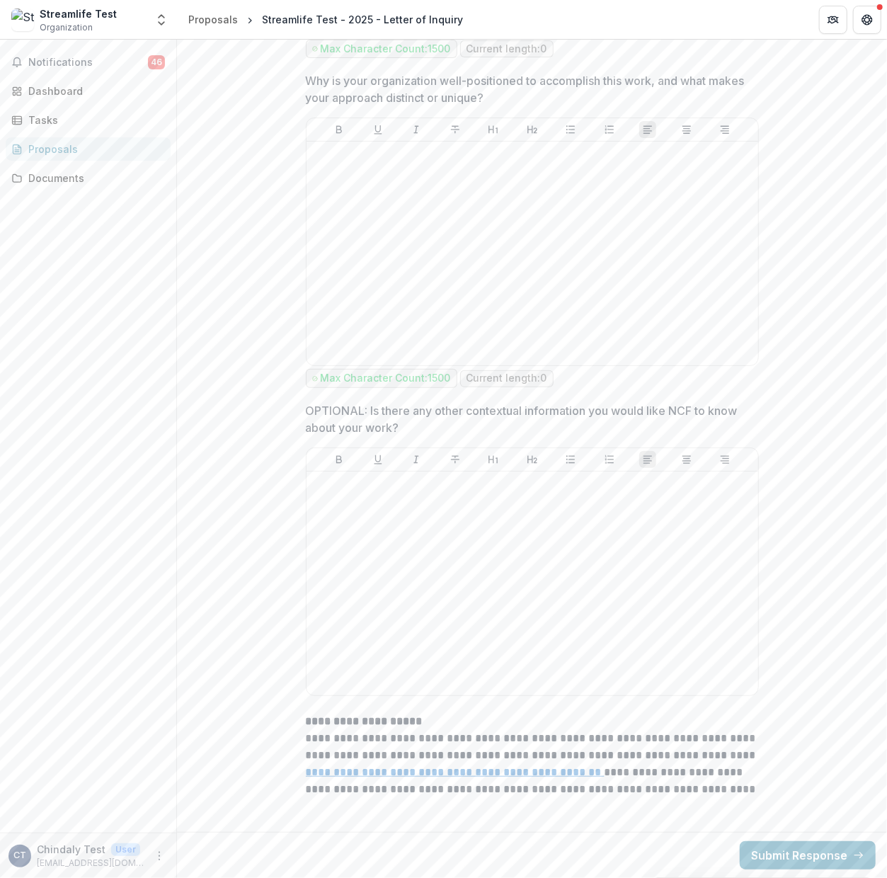
click at [405, 417] on p "OPTIONAL: Is there any other contextual information you would like NCF to know …" at bounding box center [528, 419] width 444 height 34
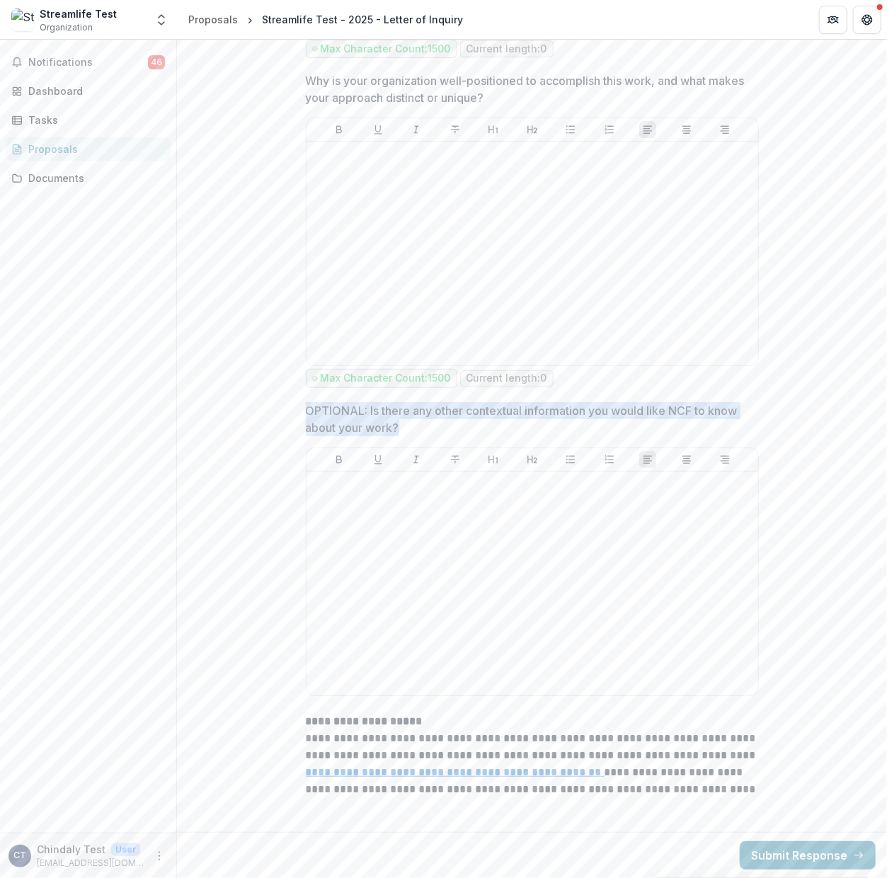
drag, startPoint x: 391, startPoint y: 426, endPoint x: 306, endPoint y: 406, distance: 87.2
click at [306, 406] on p "OPTIONAL: Is there any other contextual information you would like NCF to know …" at bounding box center [528, 419] width 444 height 34
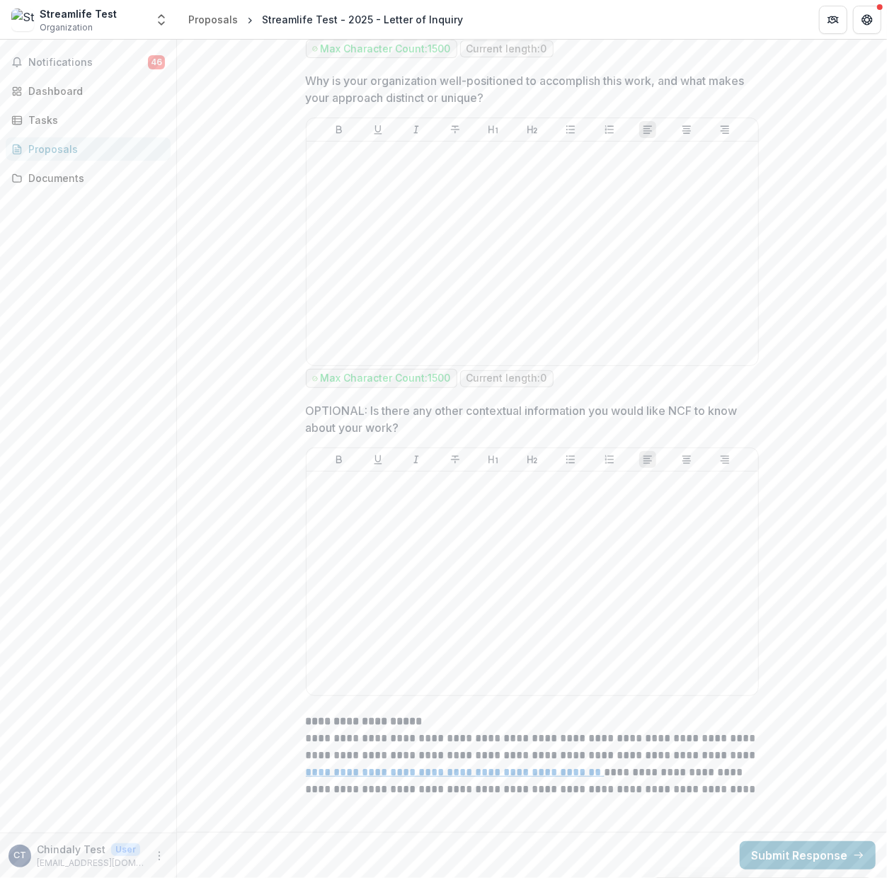
click at [309, 406] on p "OPTIONAL: Is there any other contextual information you would like NCF to know …" at bounding box center [528, 419] width 444 height 34
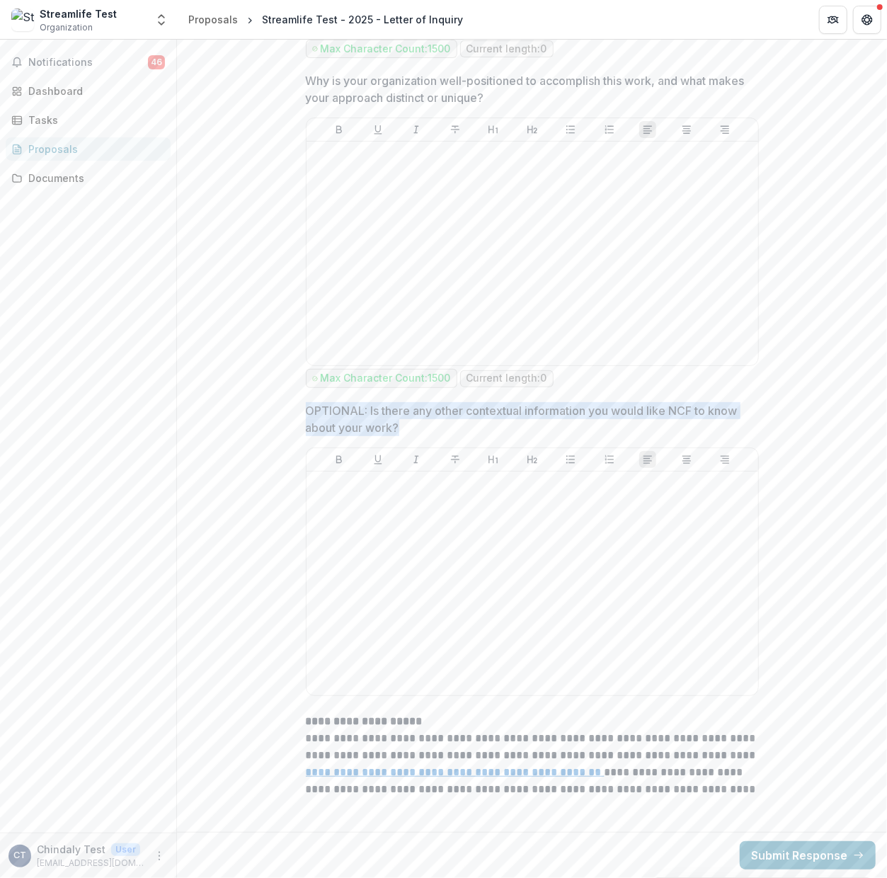
copy p "OPTIONAL: Is there any other contextual information you would like NCF to know …"
drag, startPoint x: 309, startPoint y: 406, endPoint x: 545, endPoint y: 418, distance: 235.9
click at [405, 422] on p "OPTIONAL: Is there any other contextual information you would like NCF to know …" at bounding box center [528, 419] width 444 height 34
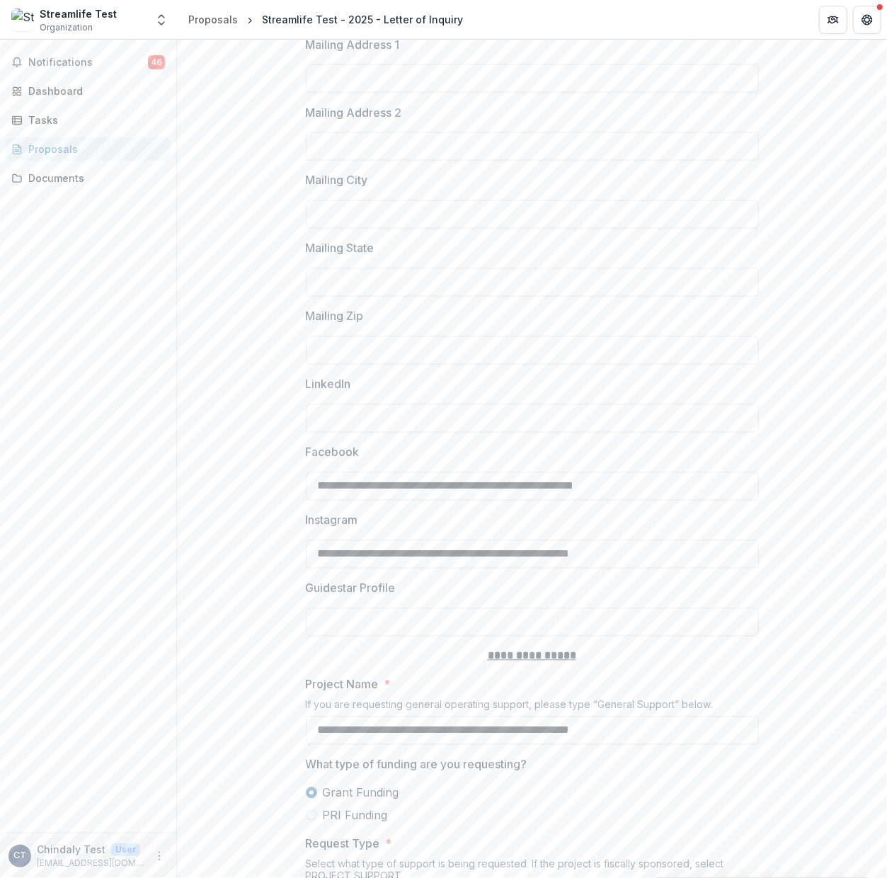
scroll to position [1081, 0]
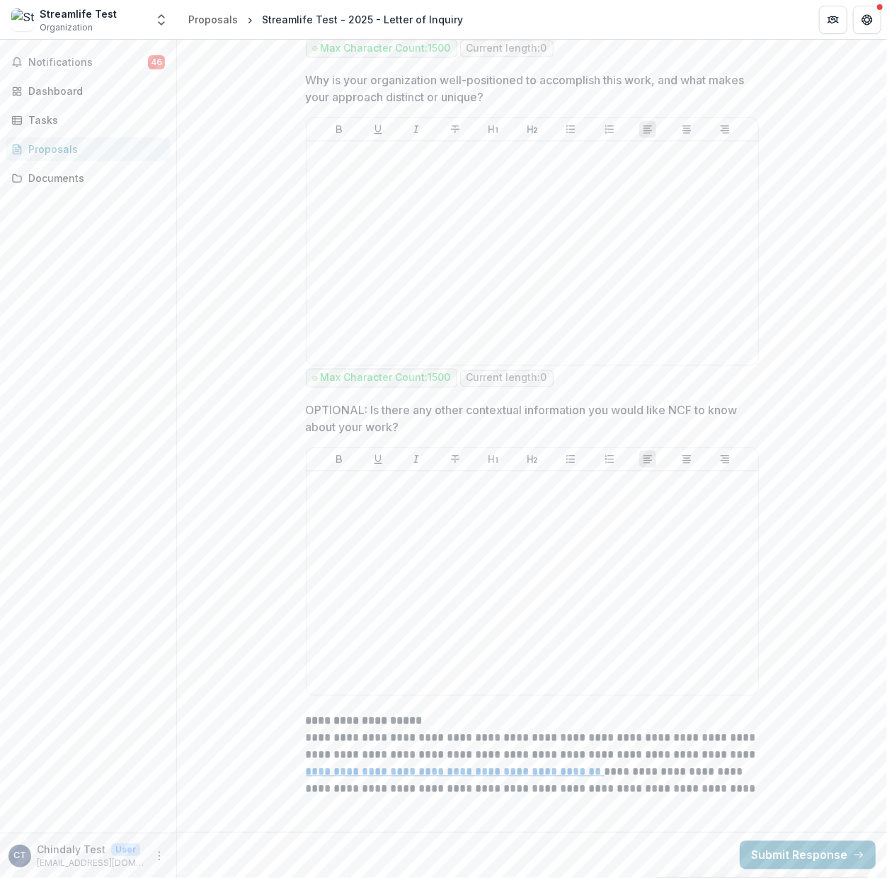
scroll to position [4006, 0]
drag, startPoint x: 815, startPoint y: 842, endPoint x: 796, endPoint y: 723, distance: 121.1
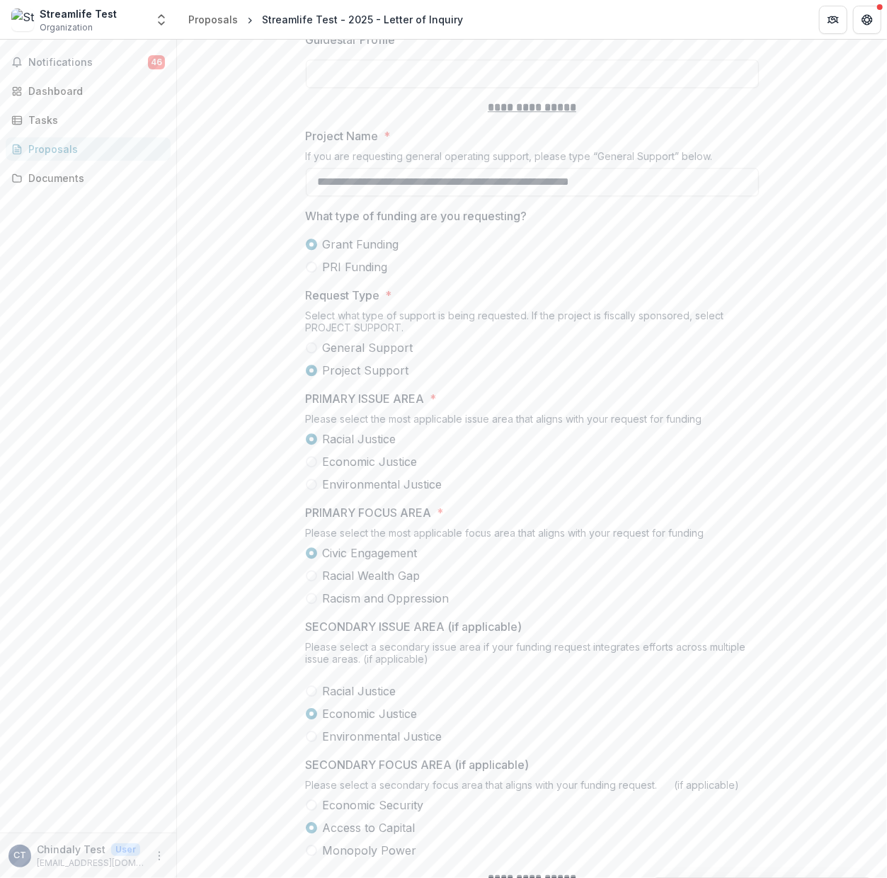
scroll to position [1744, 0]
click at [311, 273] on span at bounding box center [311, 267] width 11 height 11
click at [703, 195] on input "**********" at bounding box center [532, 182] width 453 height 28
click at [324, 253] on span "Grant Funding" at bounding box center [361, 244] width 76 height 17
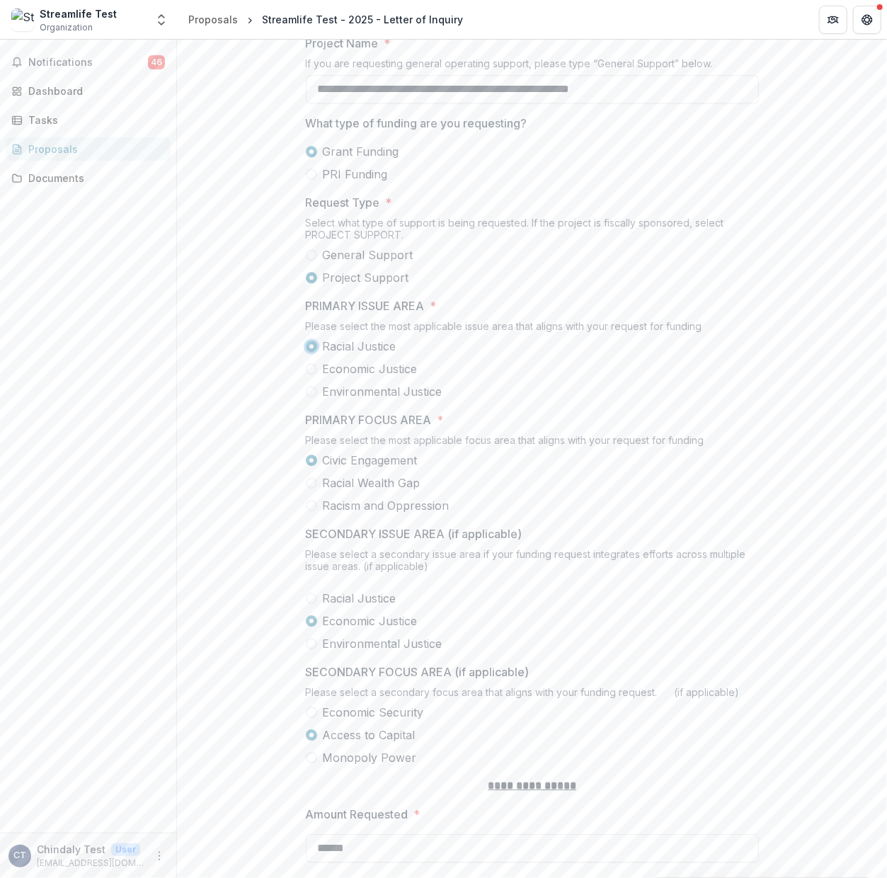
scroll to position [1838, 0]
click at [316, 182] on label "PRI Funding" at bounding box center [532, 173] width 453 height 17
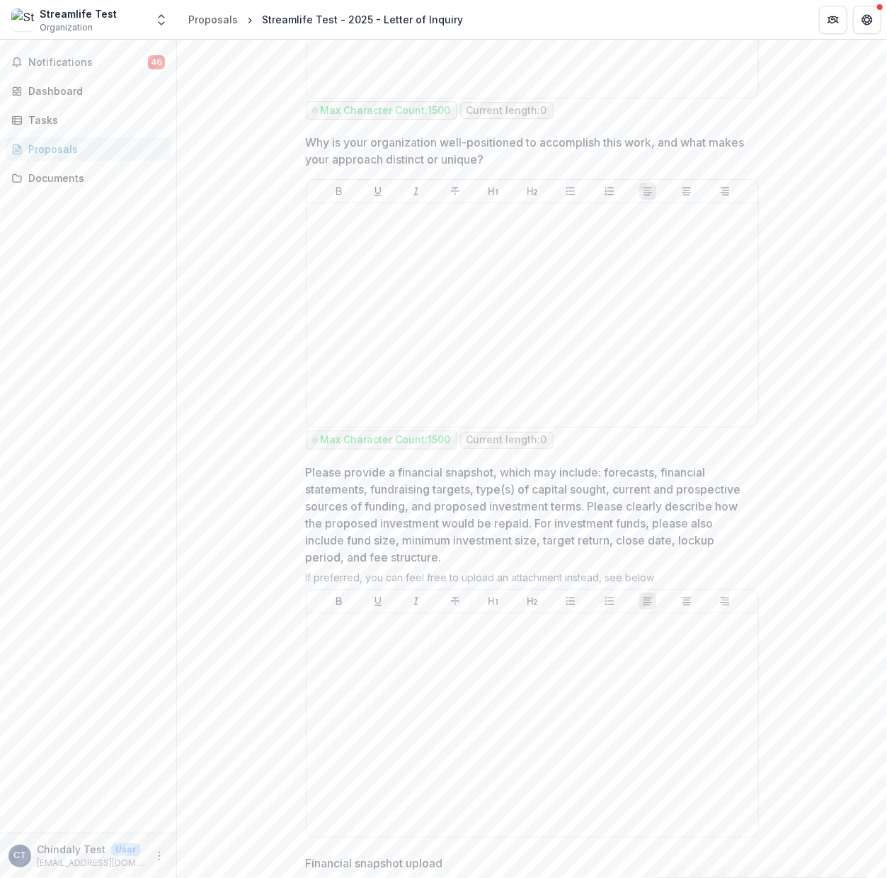
scroll to position [4136, 0]
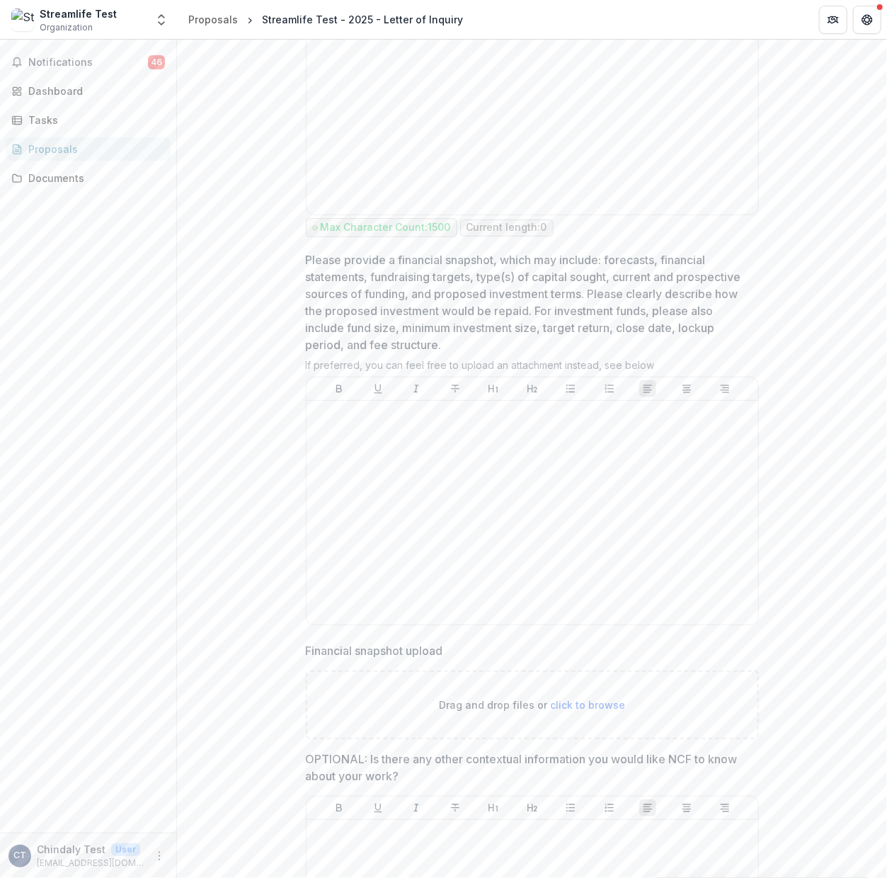
click at [563, 294] on p "Please provide a financial snapshot, which may include: forecasts, financial st…" at bounding box center [528, 302] width 444 height 102
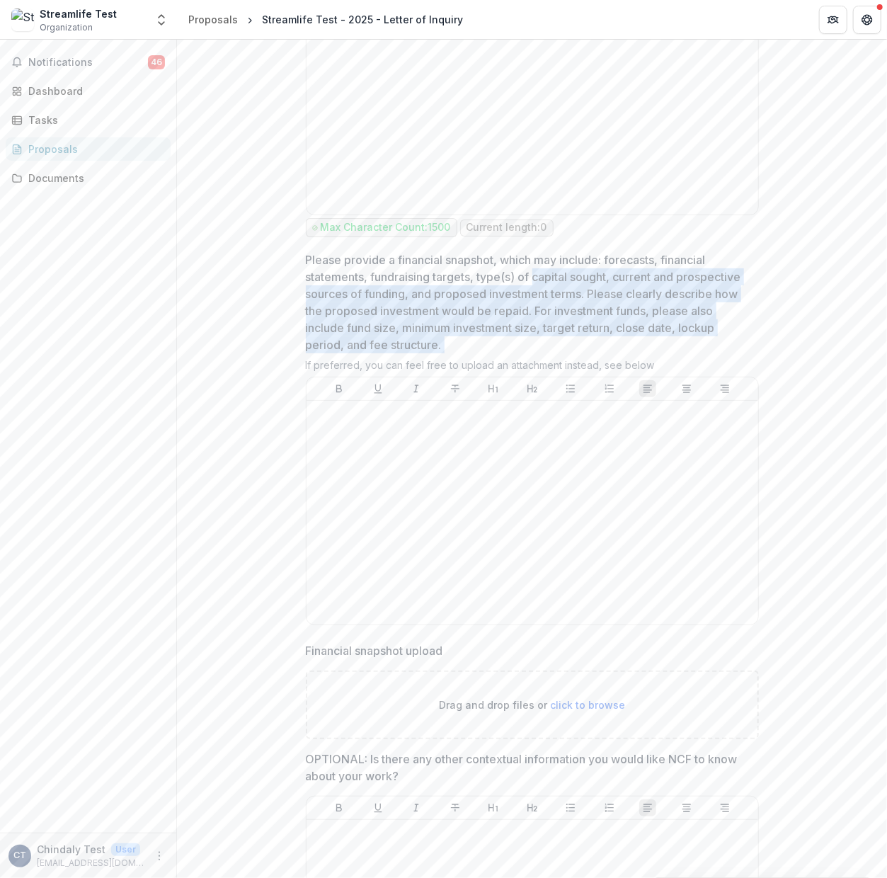
drag, startPoint x: 563, startPoint y: 294, endPoint x: 547, endPoint y: 371, distance: 78.1
click at [547, 353] on p "Please provide a financial snapshot, which may include: forecasts, financial st…" at bounding box center [528, 302] width 444 height 102
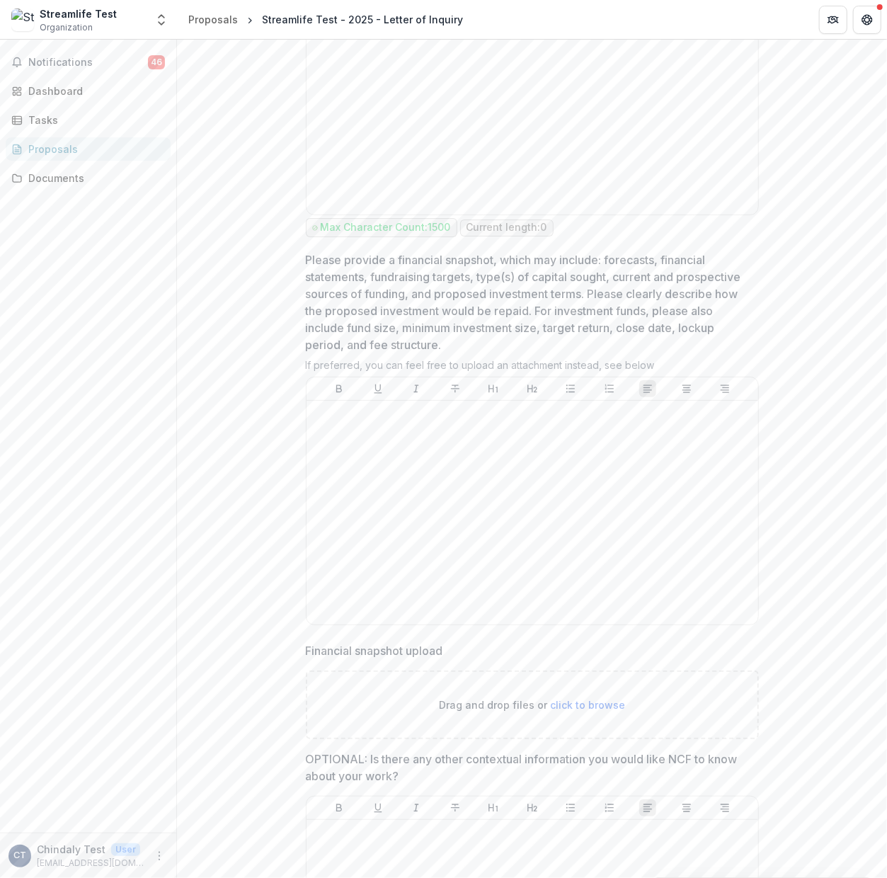
click at [553, 376] on div "If preferred, you can feel free to upload an attachment instead, see below" at bounding box center [532, 368] width 453 height 18
click at [549, 542] on div at bounding box center [532, 512] width 440 height 212
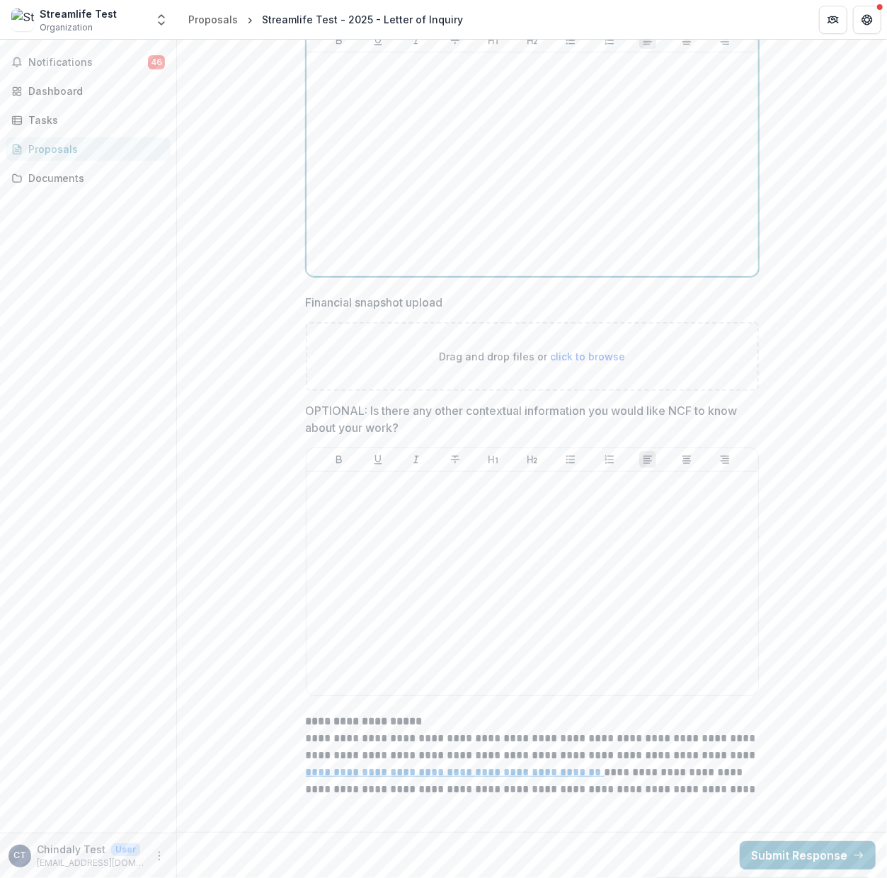
scroll to position [4505, 0]
click at [551, 771] on u "**********" at bounding box center [455, 771] width 299 height 11
click at [518, 610] on div at bounding box center [532, 583] width 440 height 212
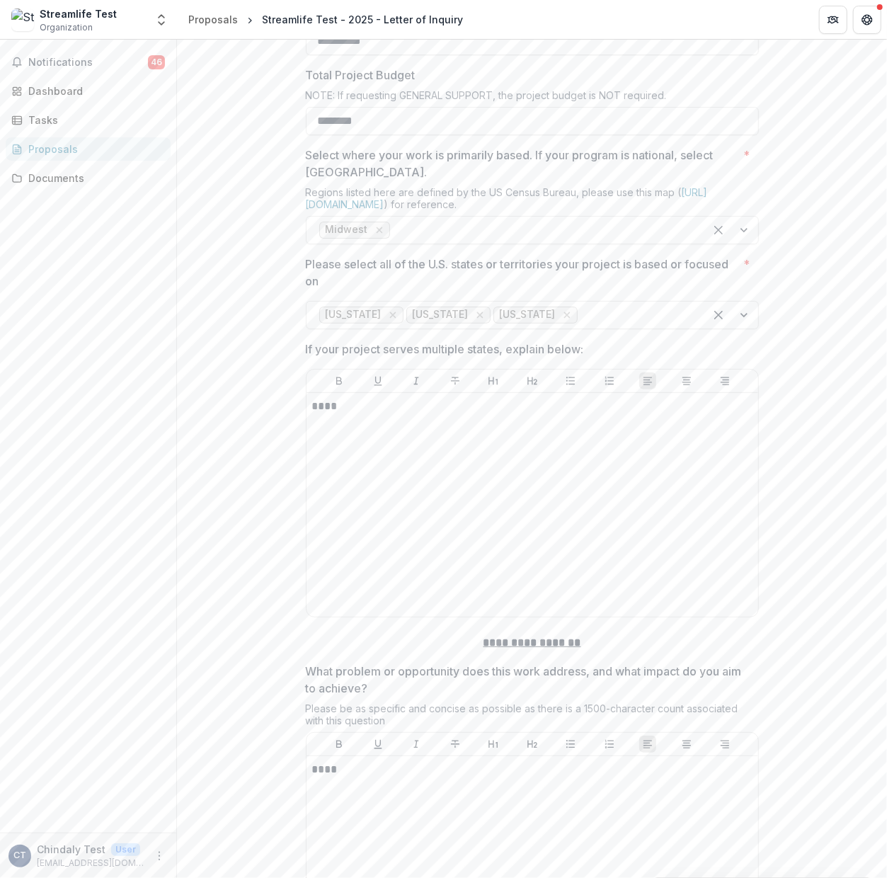
scroll to position [2713, 0]
click at [501, 804] on div "****" at bounding box center [532, 866] width 440 height 212
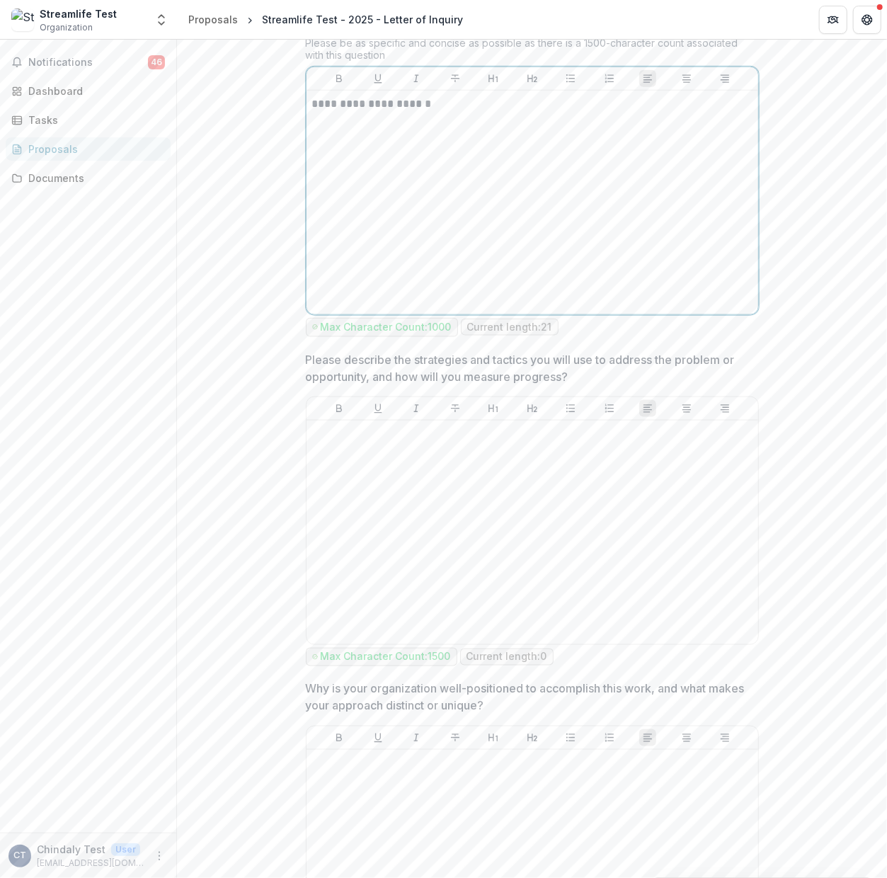
scroll to position [3376, 0]
click at [446, 590] on div at bounding box center [532, 533] width 440 height 212
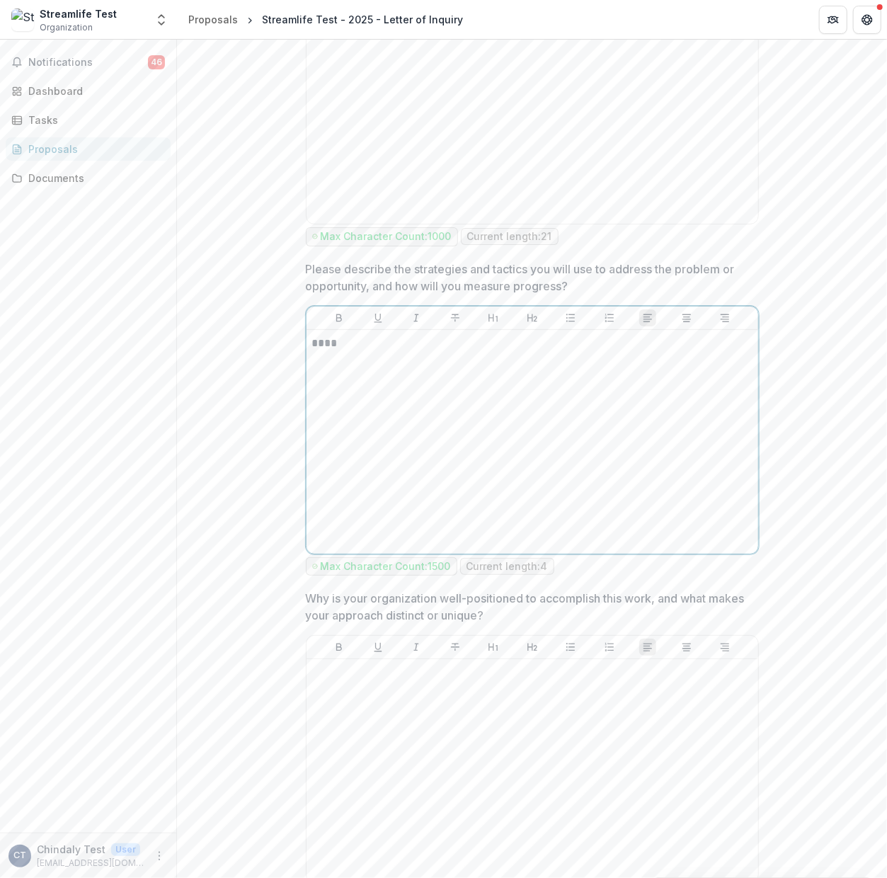
scroll to position [3468, 0]
click at [519, 802] on div at bounding box center [532, 770] width 440 height 212
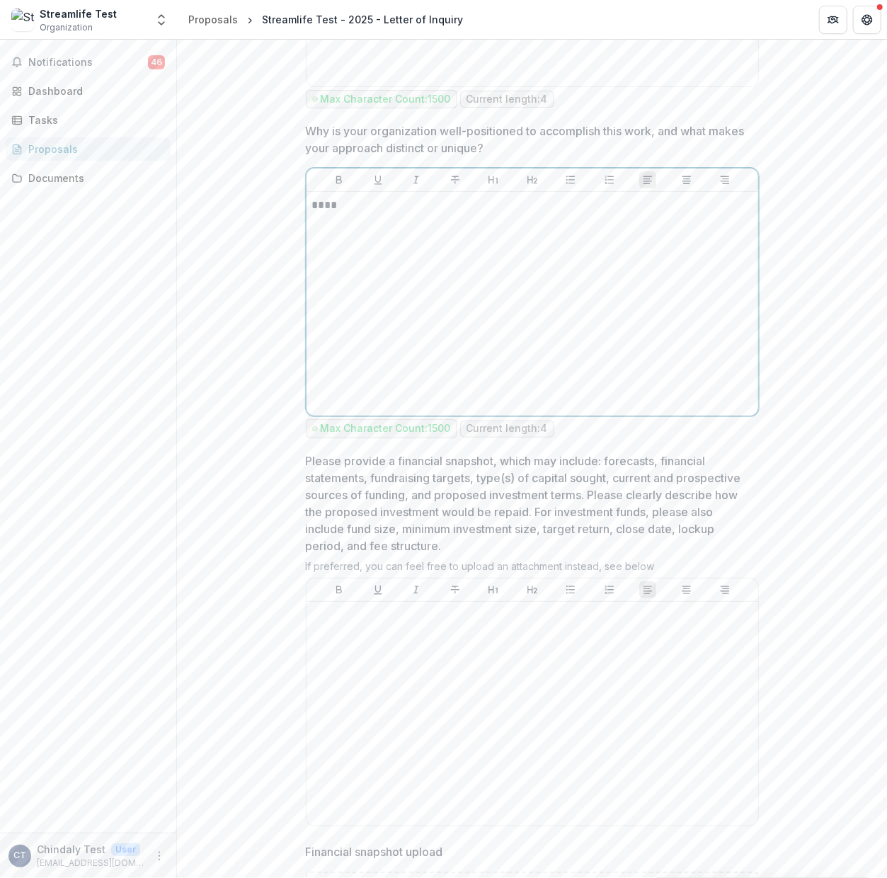
scroll to position [3940, 0]
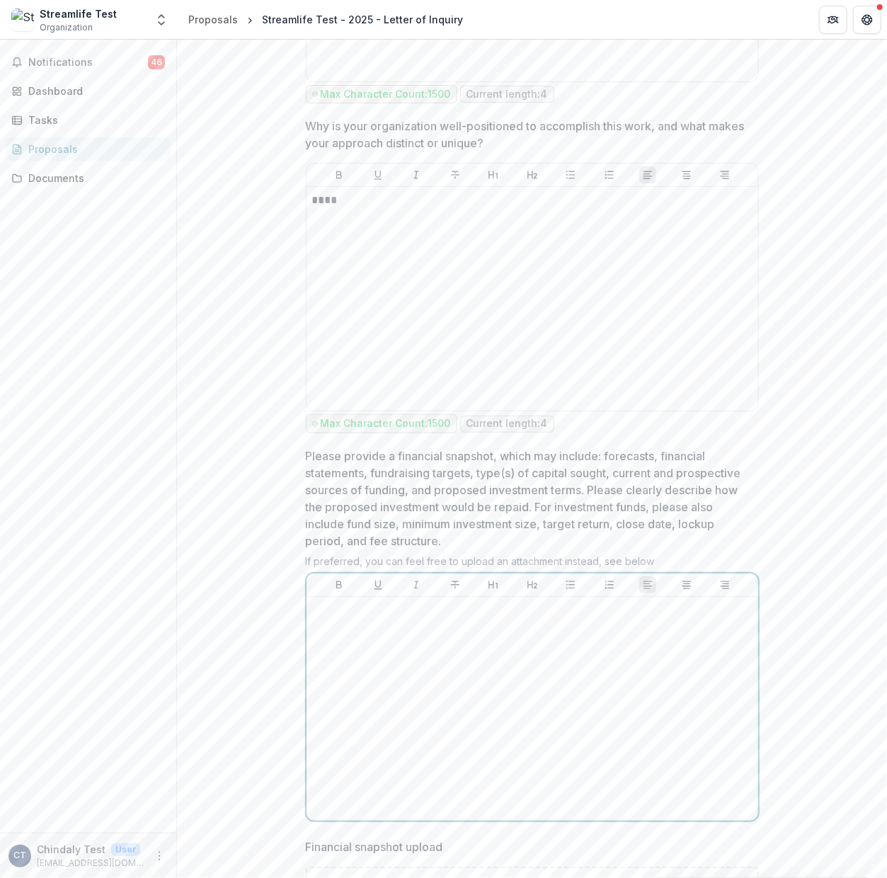
click at [519, 802] on div at bounding box center [532, 708] width 440 height 212
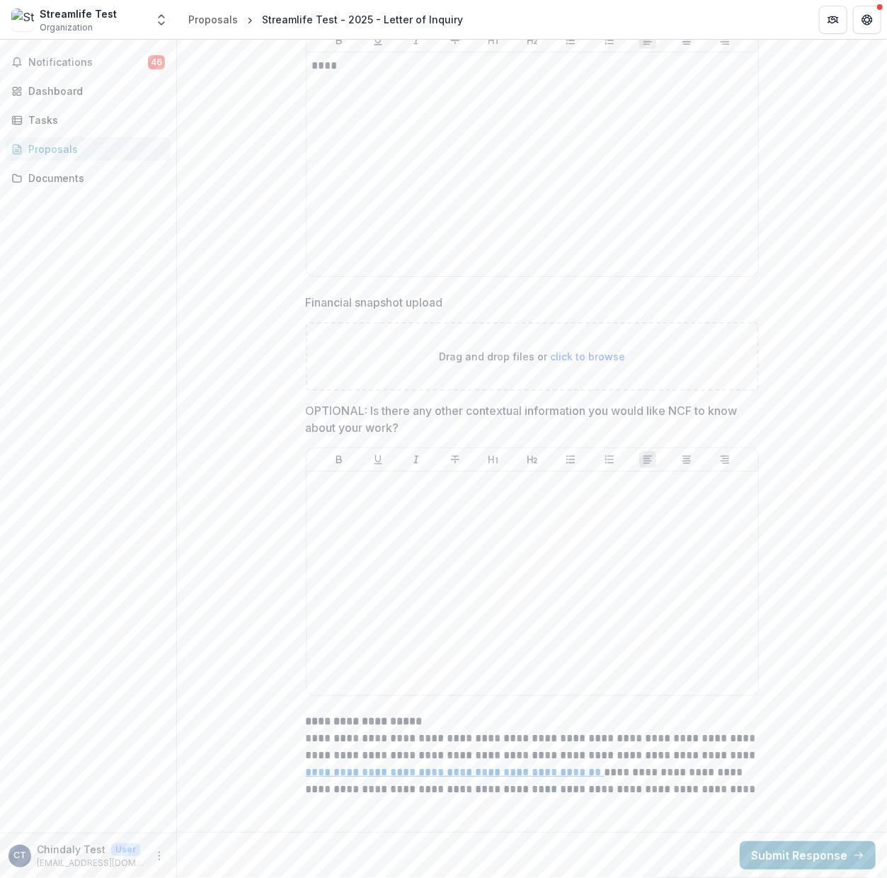
click at [493, 593] on div at bounding box center [532, 583] width 440 height 212
click at [787, 846] on button "Submit Response" at bounding box center [808, 855] width 136 height 28
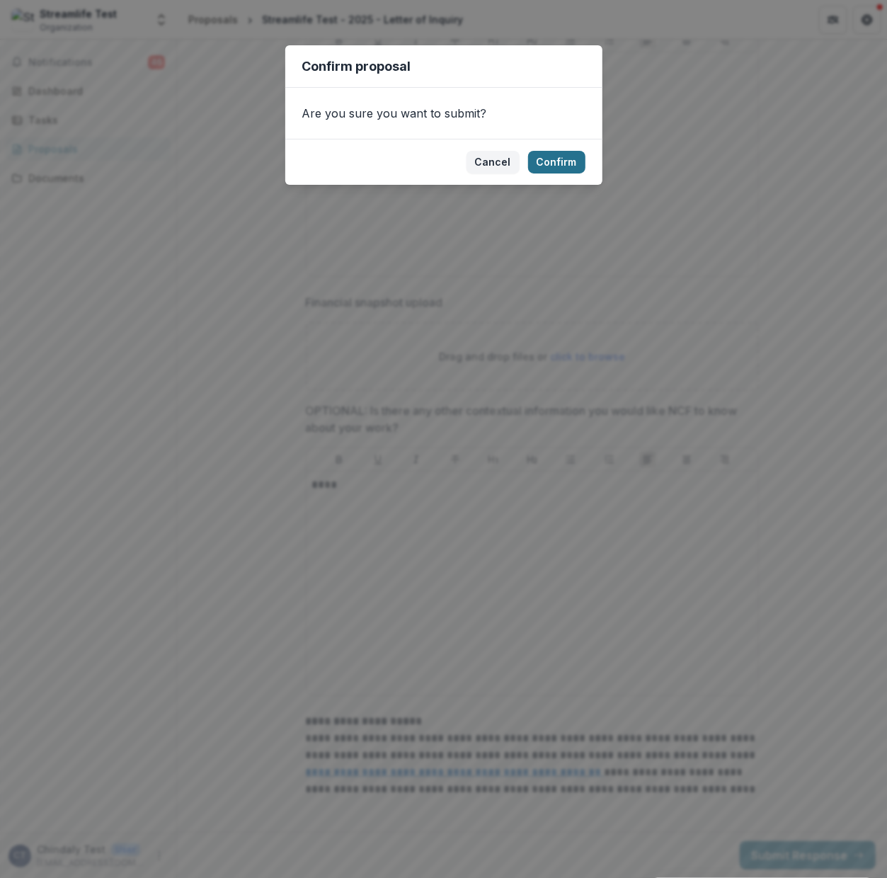
click at [558, 168] on button "Confirm" at bounding box center [556, 162] width 57 height 23
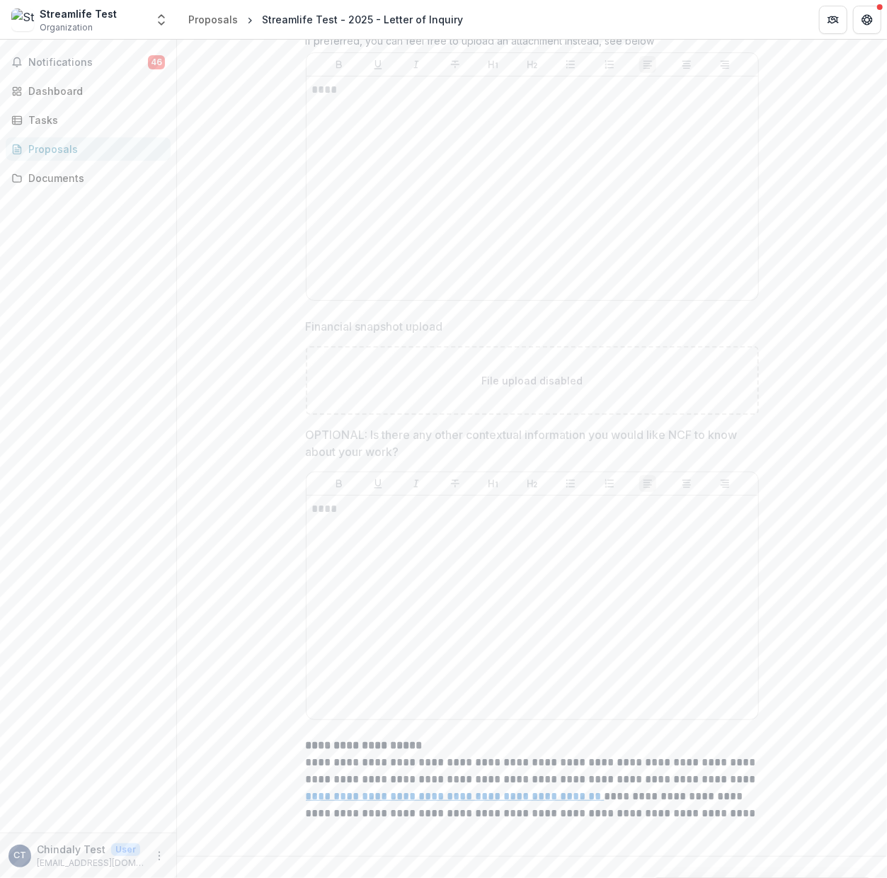
scroll to position [0, 0]
